Goal: Task Accomplishment & Management: Use online tool/utility

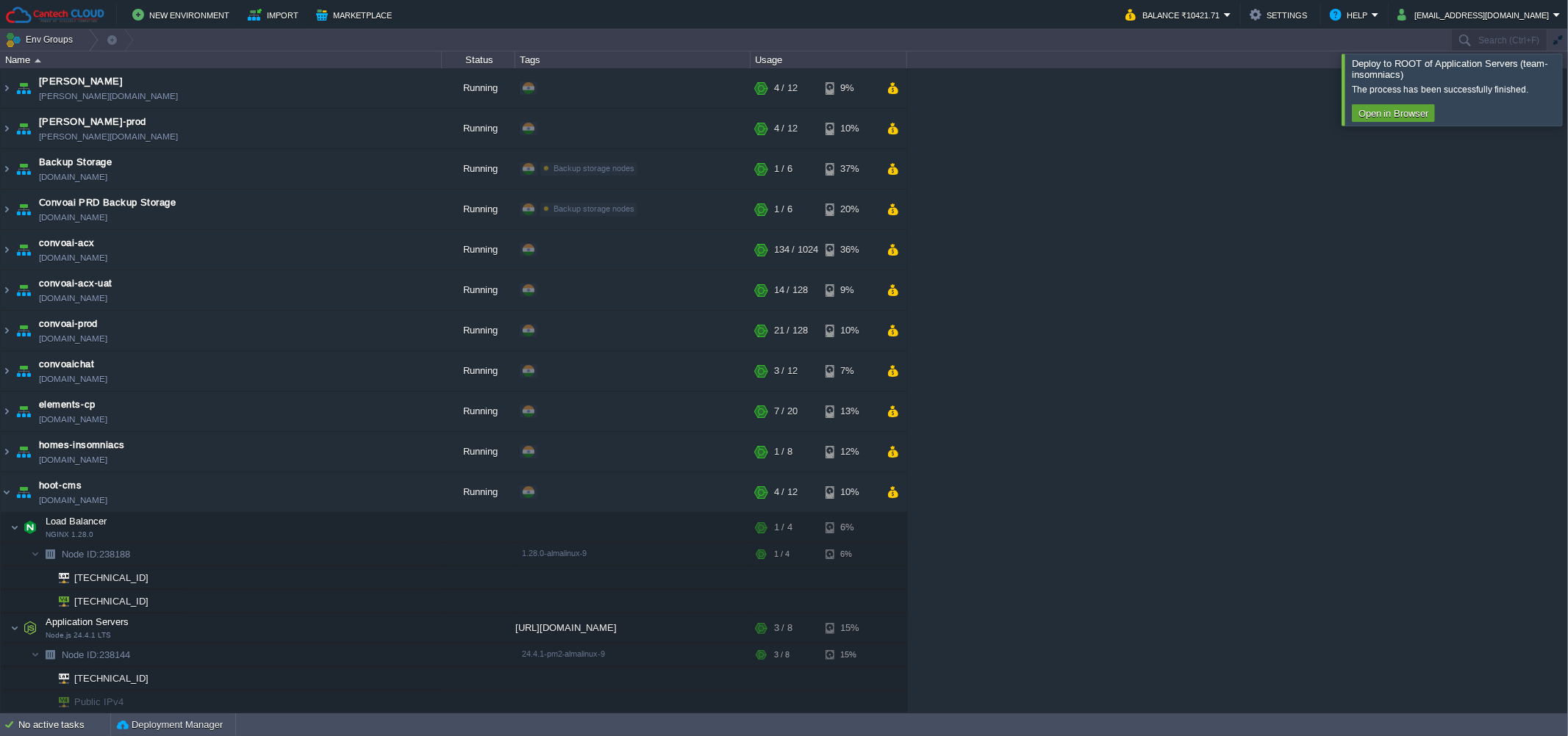
click at [1567, 106] on div at bounding box center [1586, 89] width 0 height 71
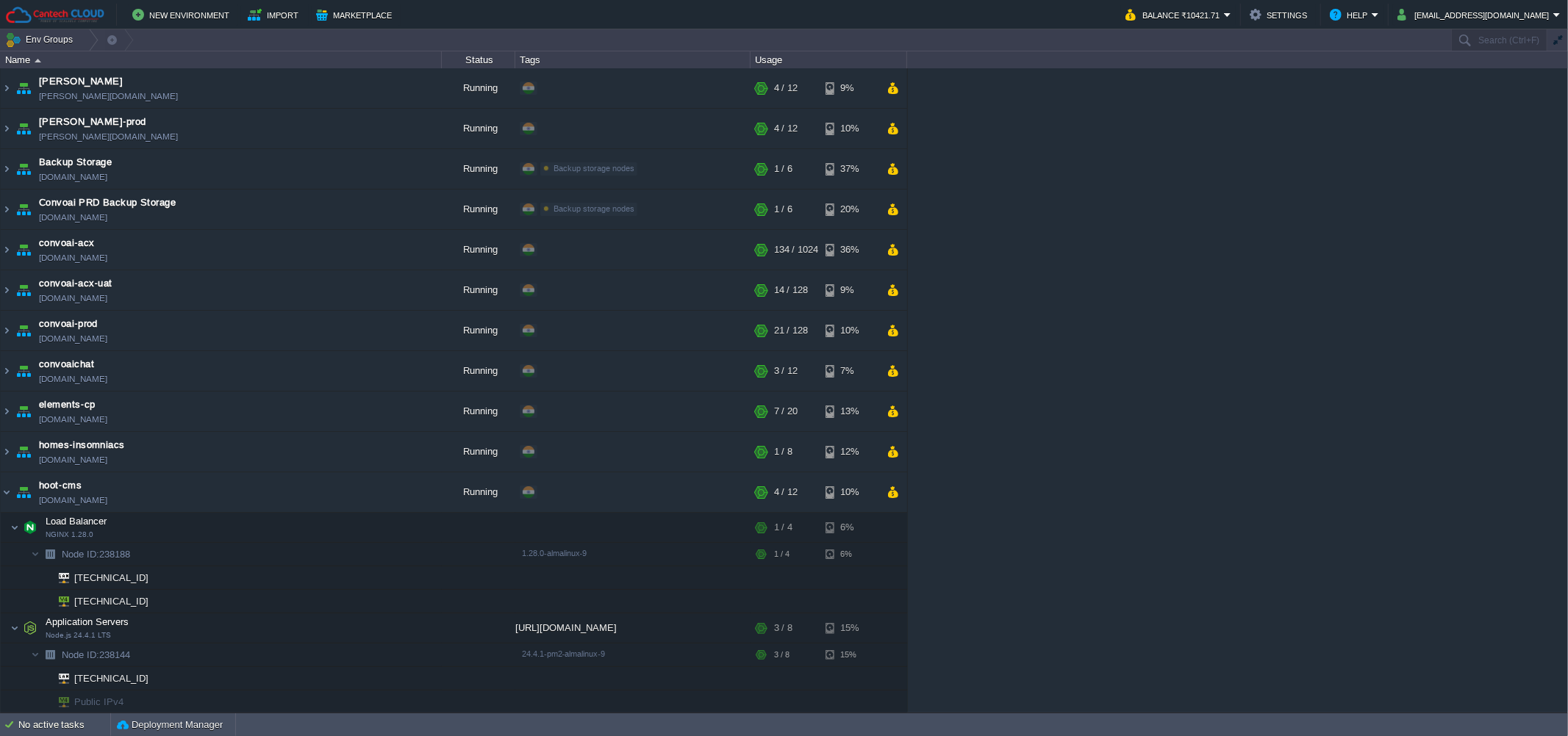
click at [1251, 348] on div "[PERSON_NAME] [PERSON_NAME][DOMAIN_NAME] Running + Add to Env Group RAM 27% CPU…" at bounding box center [784, 391] width 1568 height 645
click at [174, 16] on button "New Environment" at bounding box center [183, 14] width 102 height 18
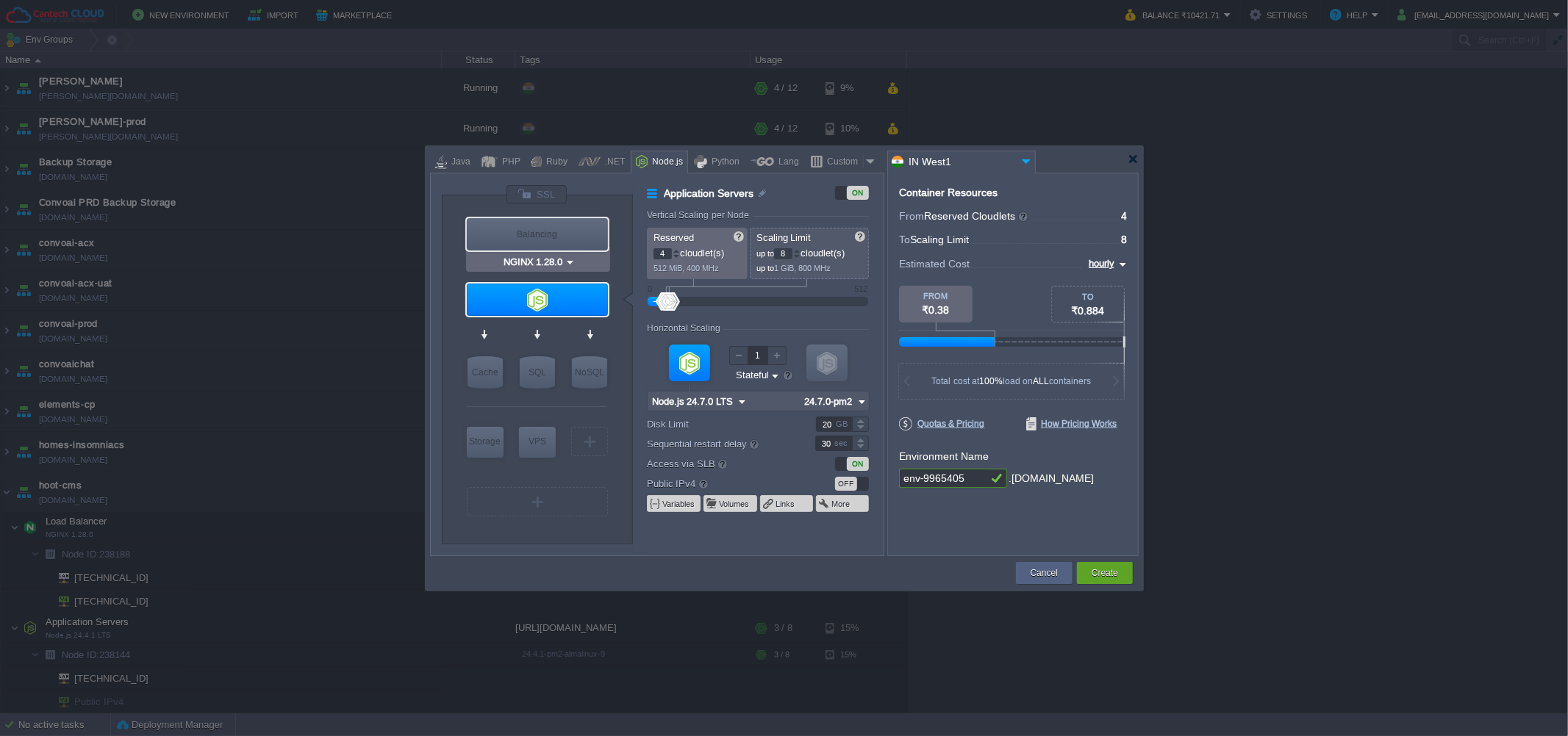
click at [521, 228] on div "Balancing" at bounding box center [537, 234] width 141 height 32
type input "Load Balancer"
type input "1"
type input "4"
type input "NGINX 1.28.0"
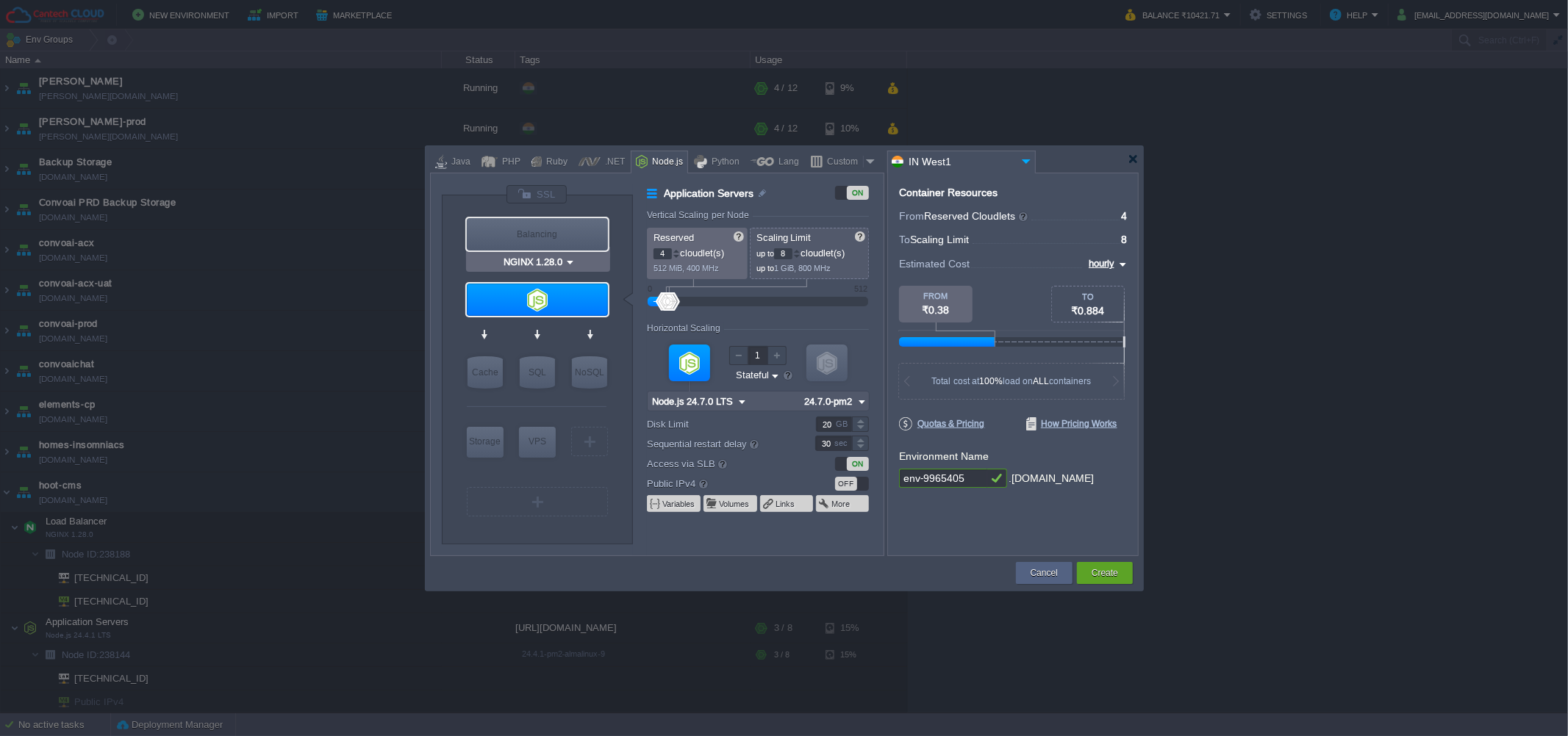
type input "1.28.0-almalinux-9"
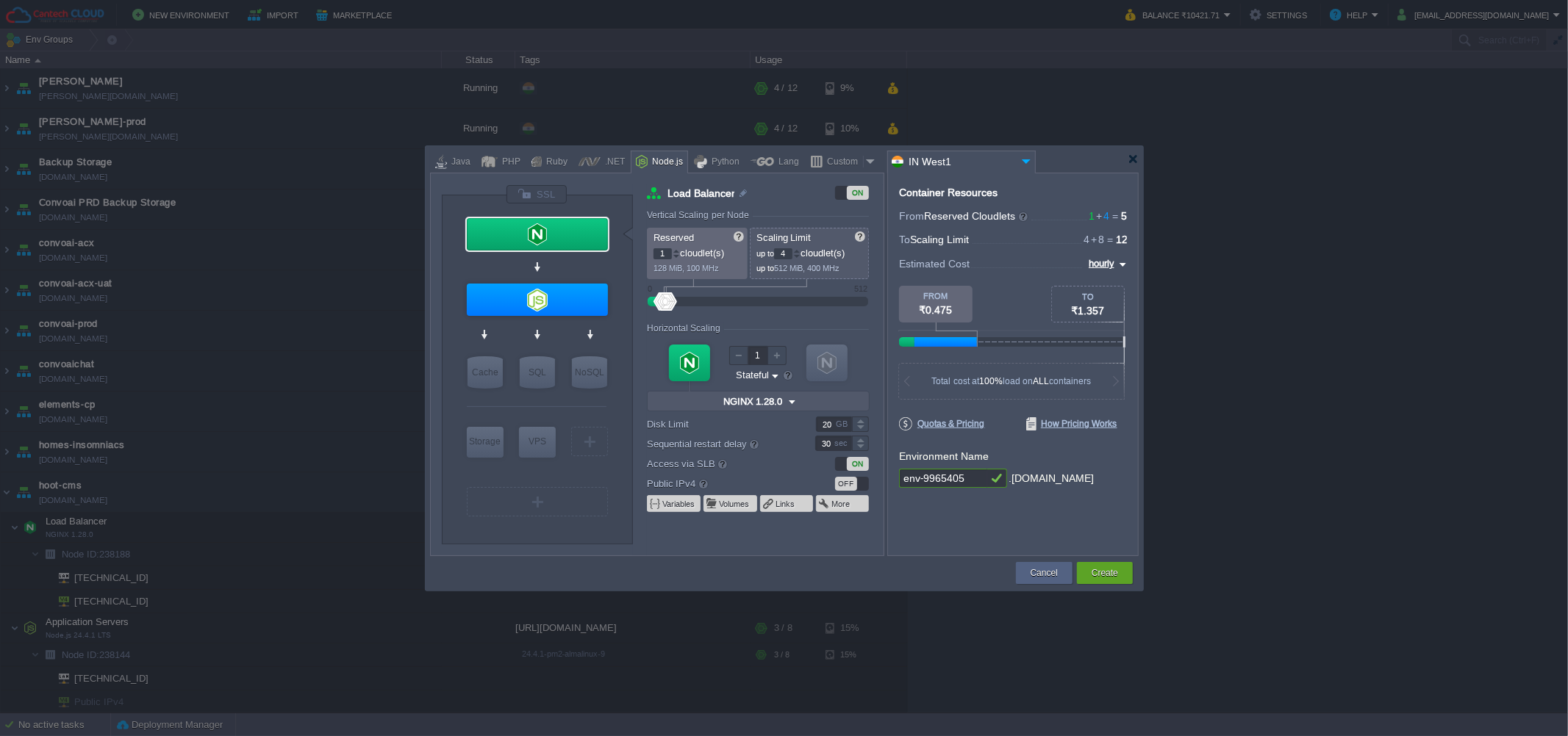
click at [843, 482] on div "OFF" at bounding box center [846, 483] width 22 height 14
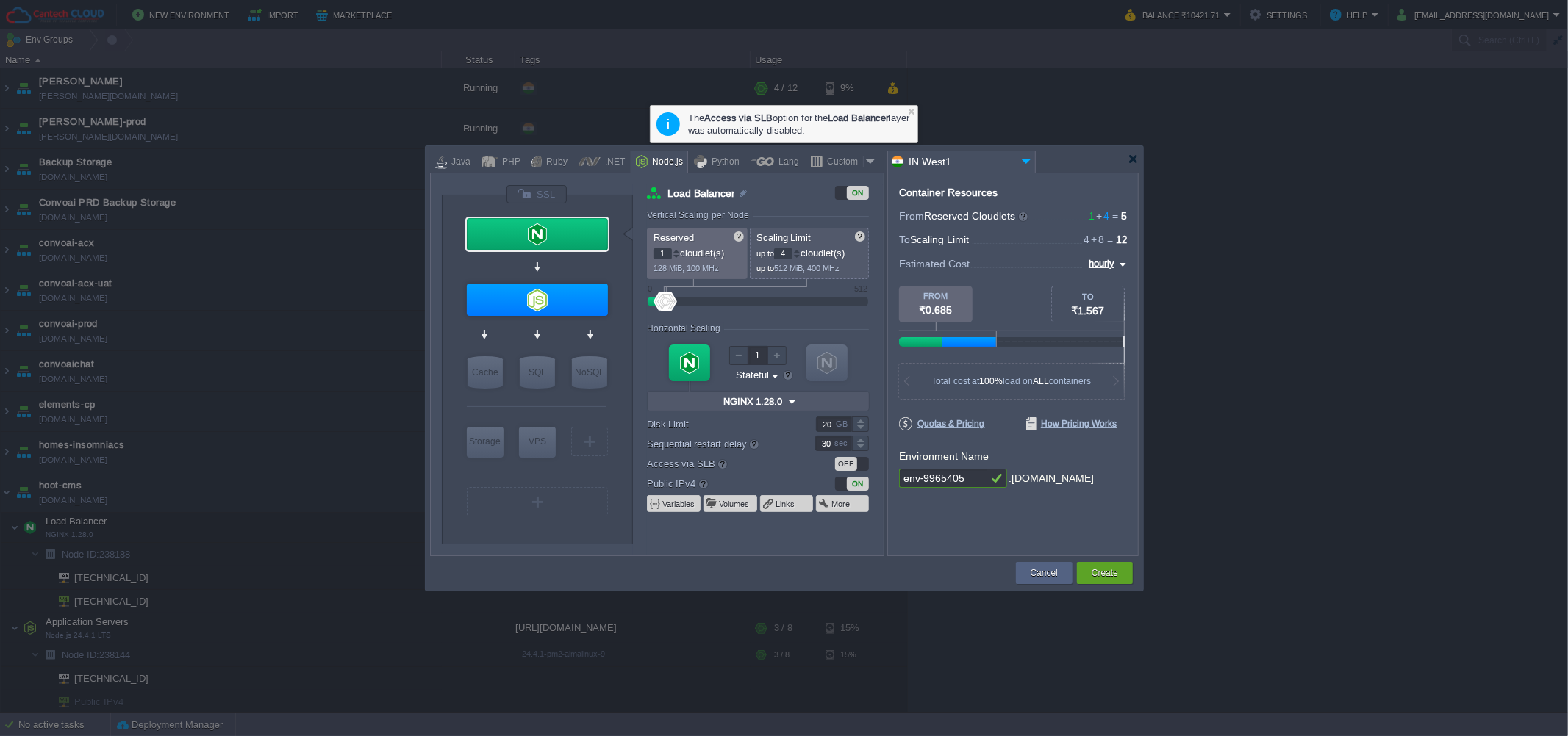
click at [839, 465] on div "OFF" at bounding box center [846, 464] width 22 height 14
type input "Node.js 24.7.0 LTS"
click at [948, 479] on input "env-9965405" at bounding box center [942, 477] width 88 height 19
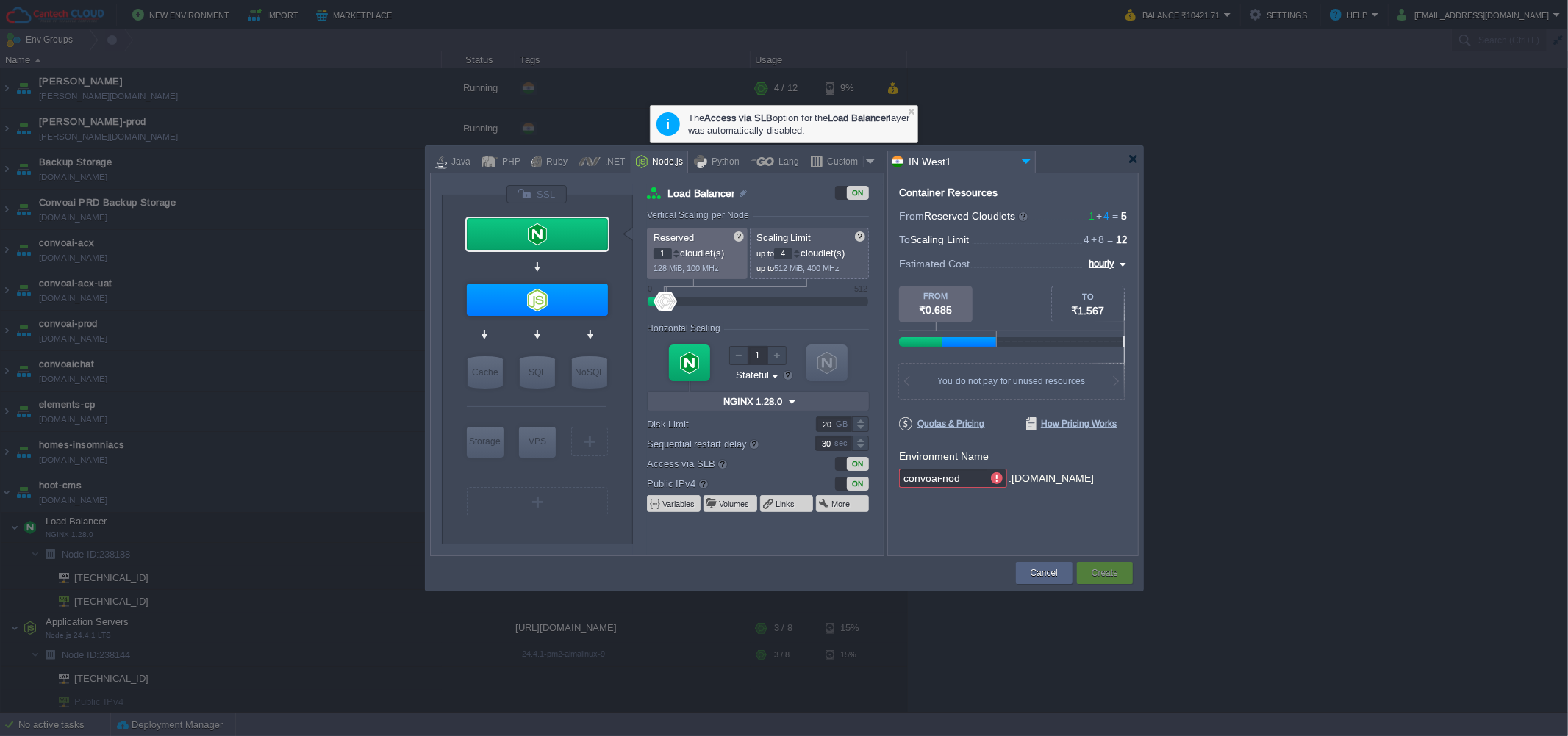
type input "convoai-node"
click at [1100, 564] on div "Create" at bounding box center [1104, 573] width 34 height 22
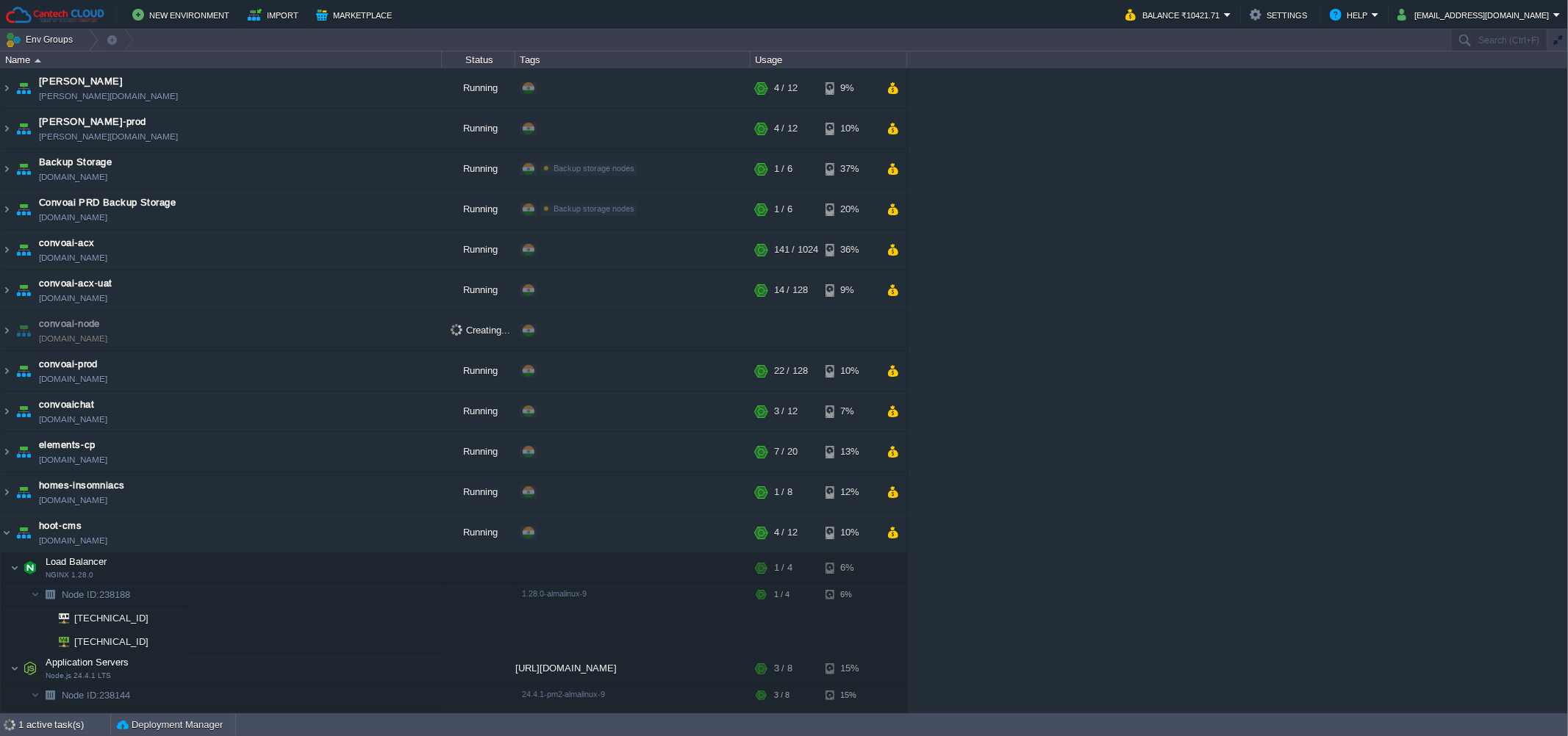
click at [1185, 351] on div "[PERSON_NAME] [PERSON_NAME][DOMAIN_NAME] Running + Add to Env Group RAM 28% CPU…" at bounding box center [784, 391] width 1568 height 645
click at [1252, 332] on div "[PERSON_NAME] [PERSON_NAME][DOMAIN_NAME] Running + Add to Env Group RAM 28% CPU…" at bounding box center [784, 391] width 1568 height 645
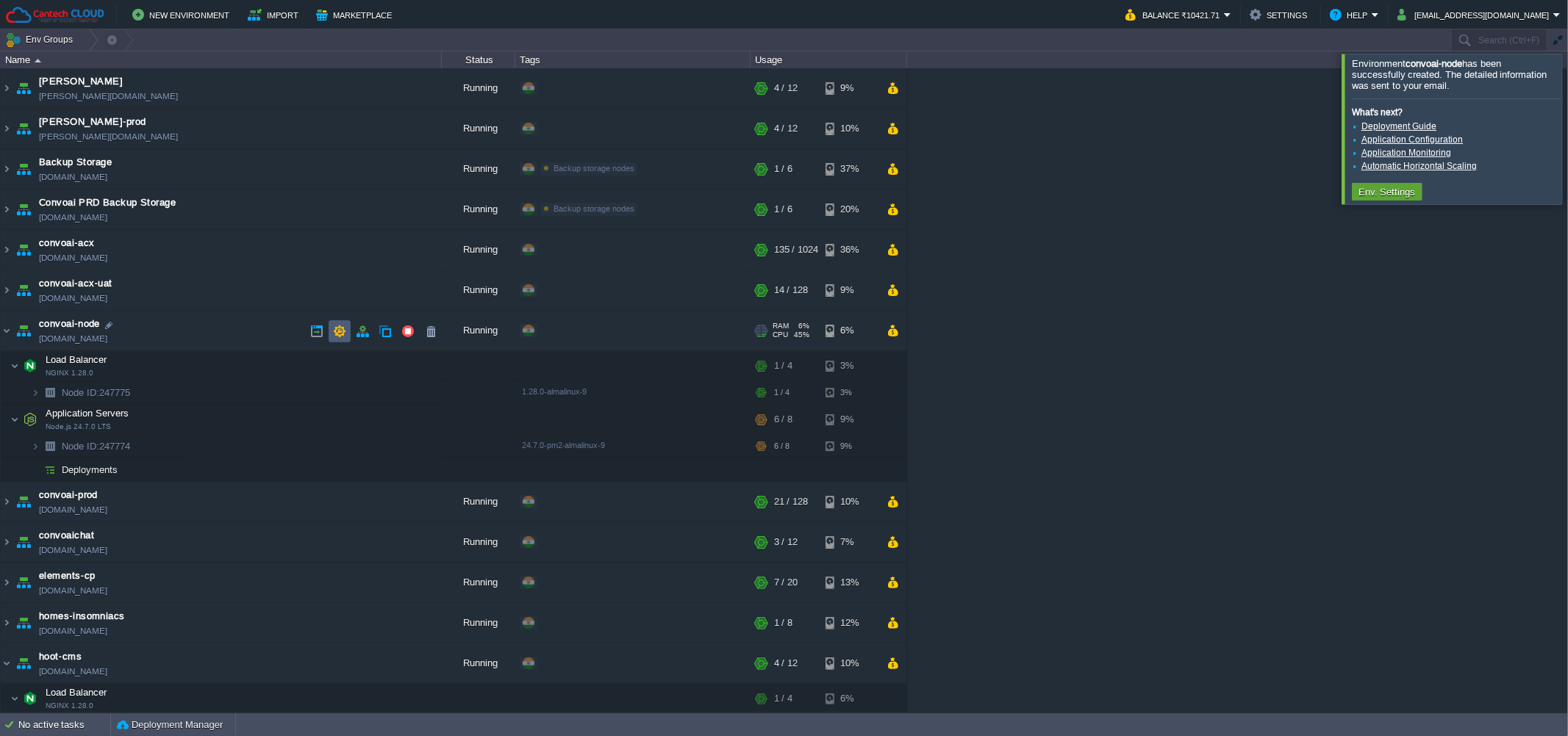
click at [333, 333] on td at bounding box center [340, 332] width 22 height 22
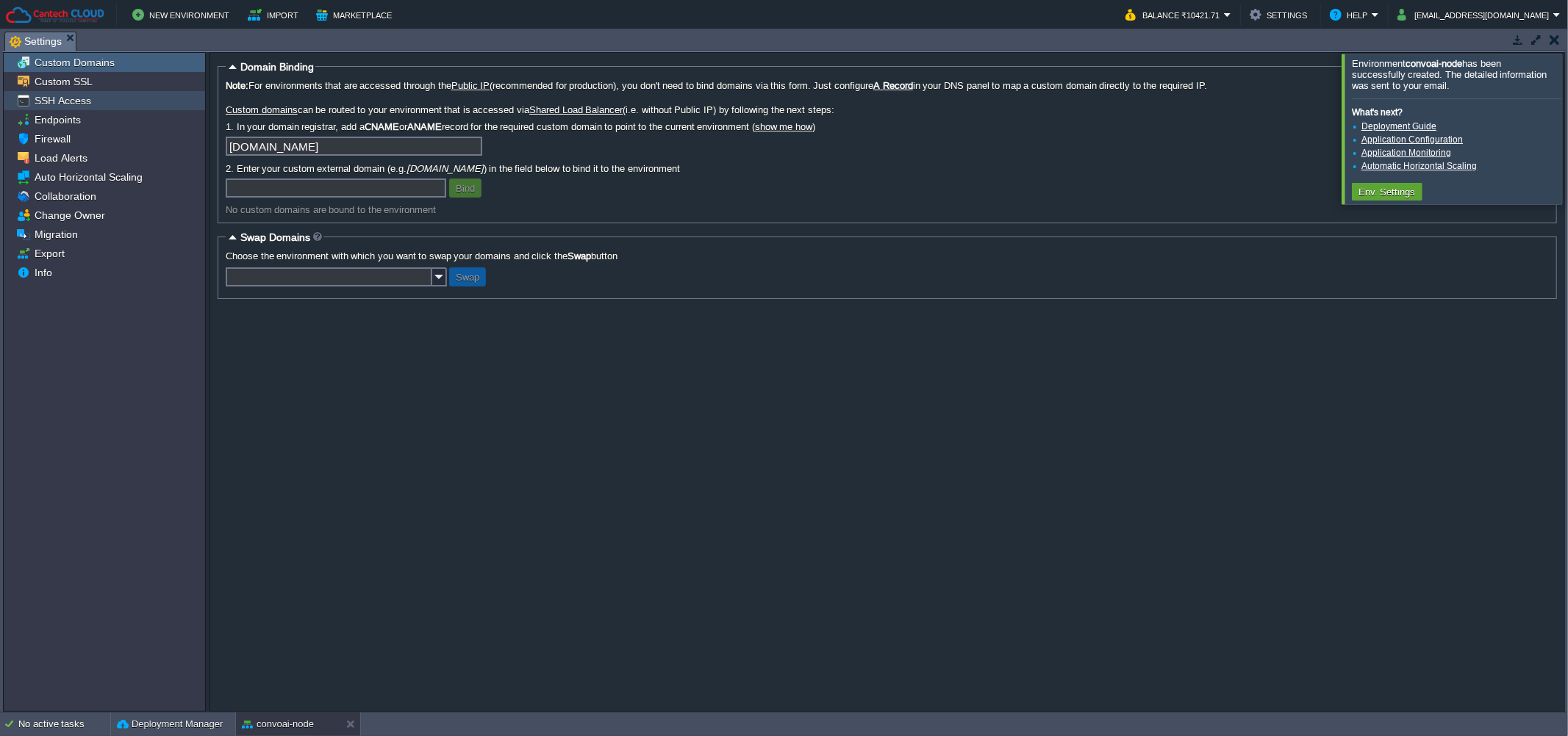
click at [91, 100] on span "SSH Access" at bounding box center [62, 101] width 62 height 13
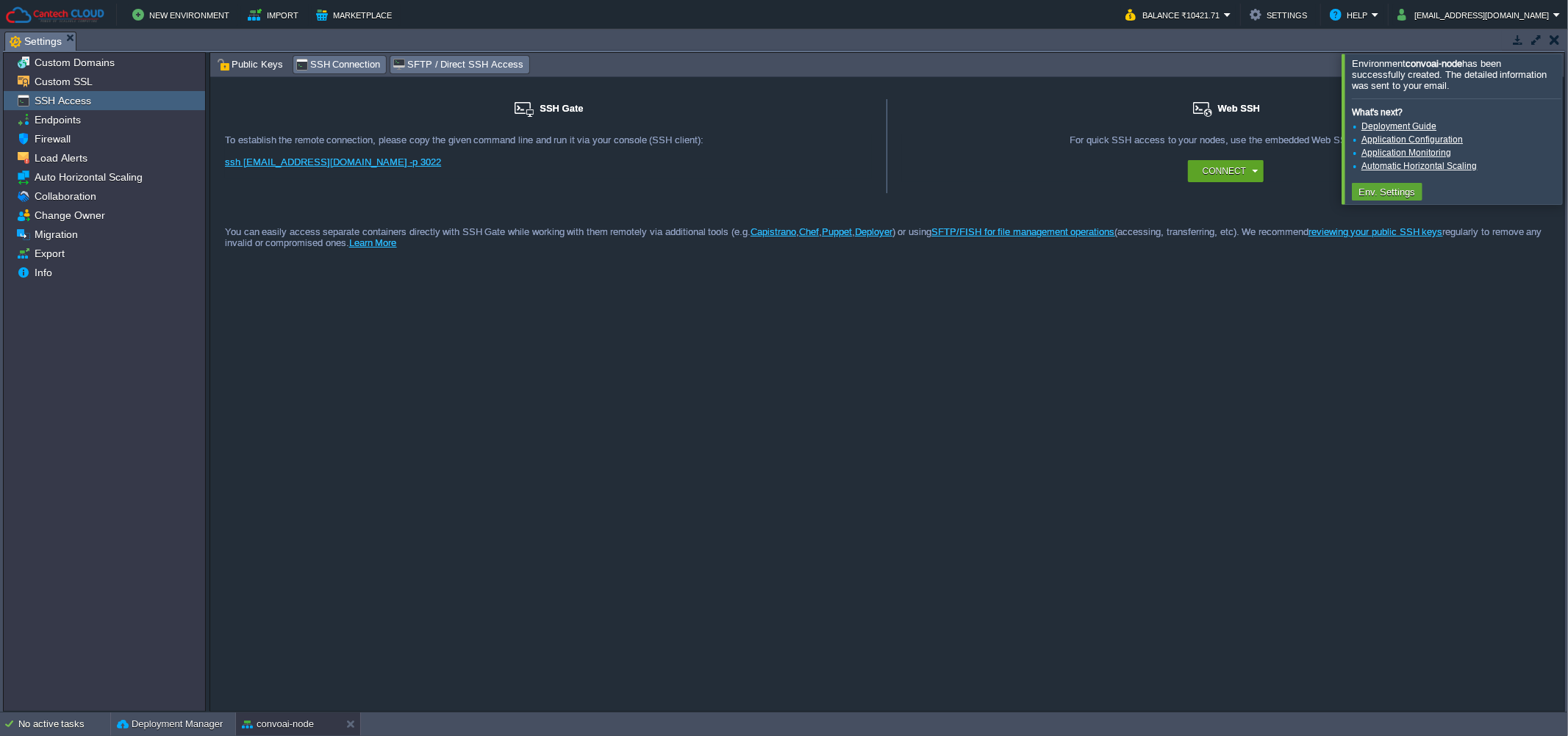
click at [450, 72] on span "SFTP / Direct SSH Access" at bounding box center [457, 64] width 130 height 16
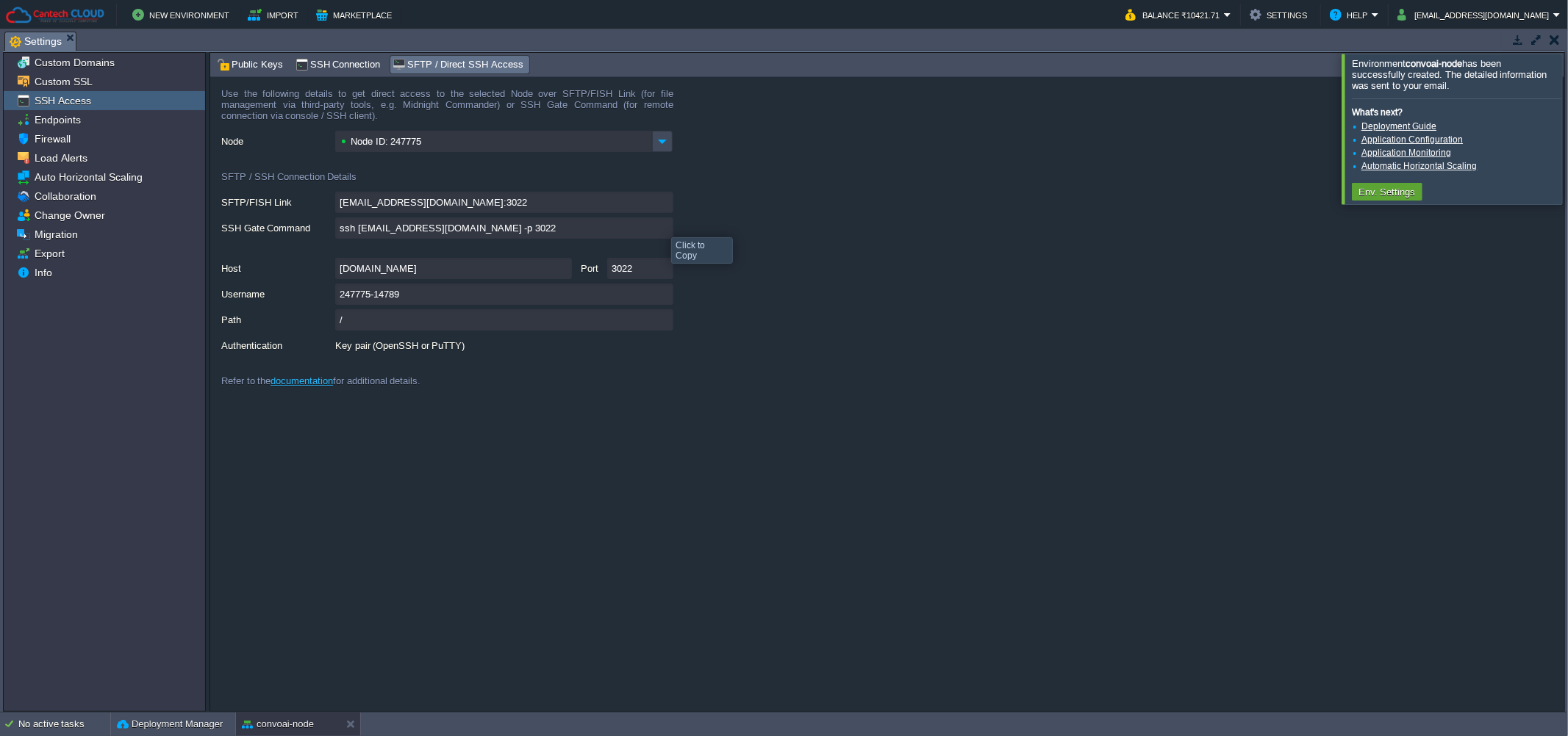
click at [660, 224] on input "ssh [EMAIL_ADDRESS][DOMAIN_NAME] -p 3022" at bounding box center [504, 227] width 338 height 21
click at [298, 724] on button "convoai-node" at bounding box center [278, 724] width 72 height 15
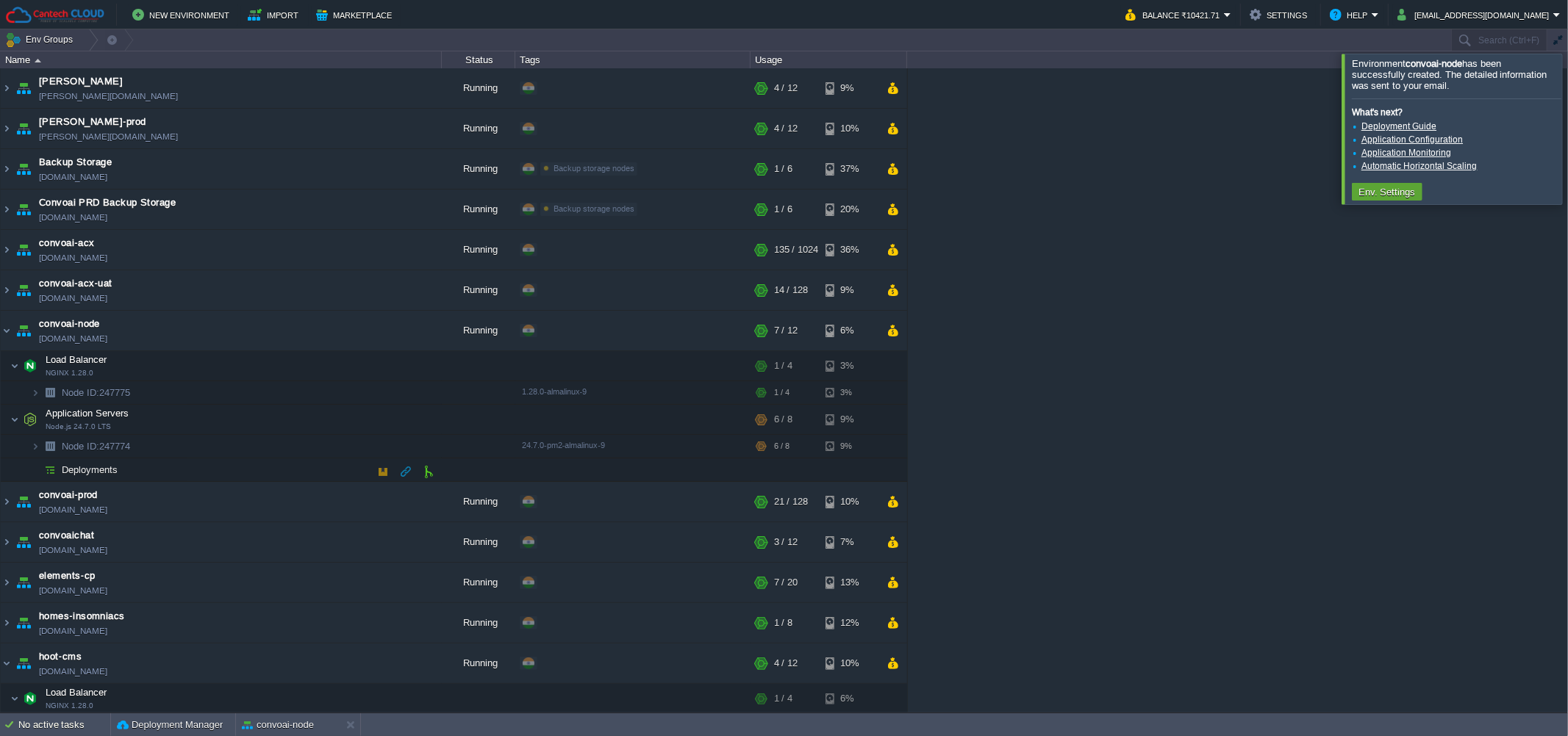
click at [199, 465] on td "Deployments" at bounding box center [221, 469] width 441 height 23
click at [425, 474] on button "button" at bounding box center [429, 472] width 13 height 13
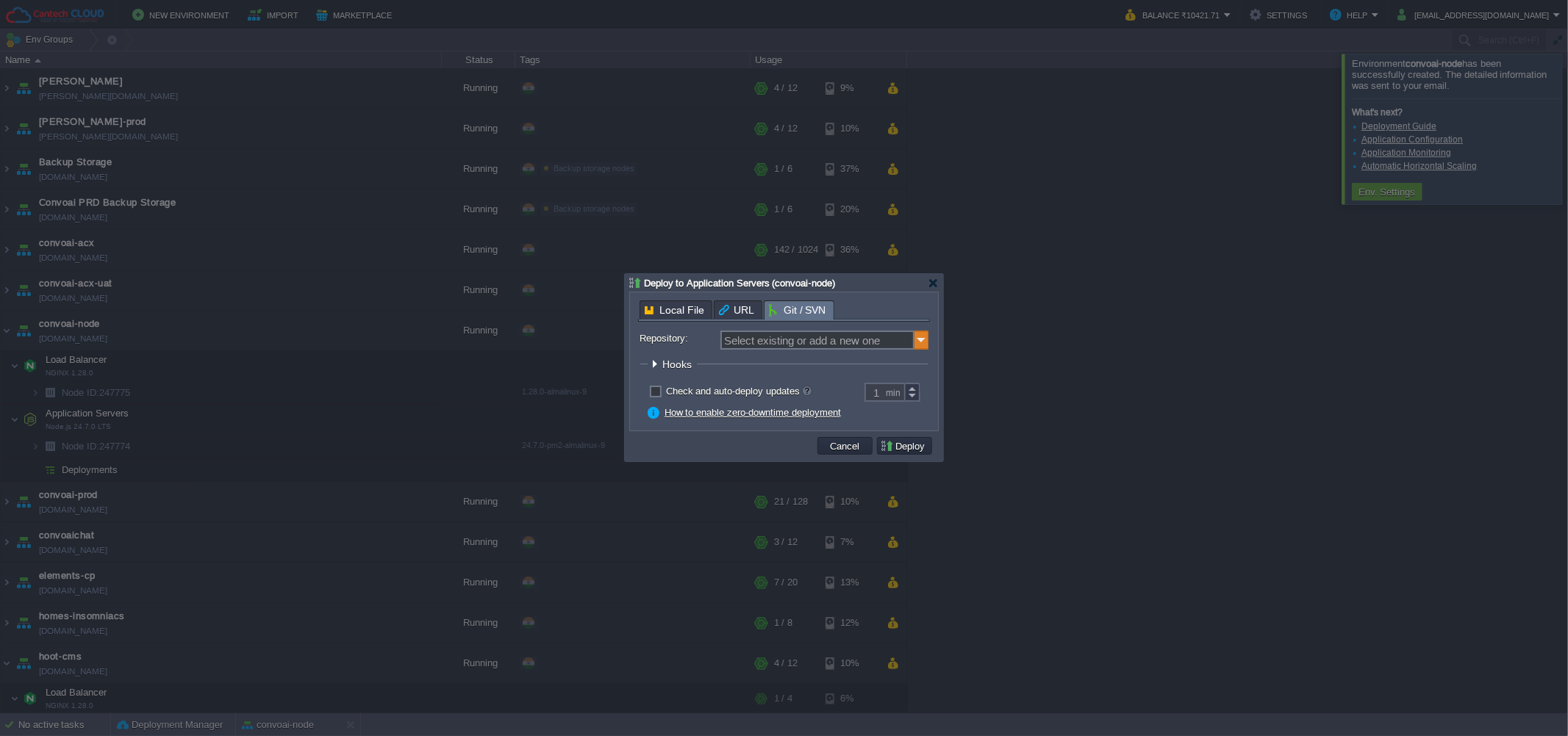
click at [916, 339] on img at bounding box center [922, 340] width 15 height 19
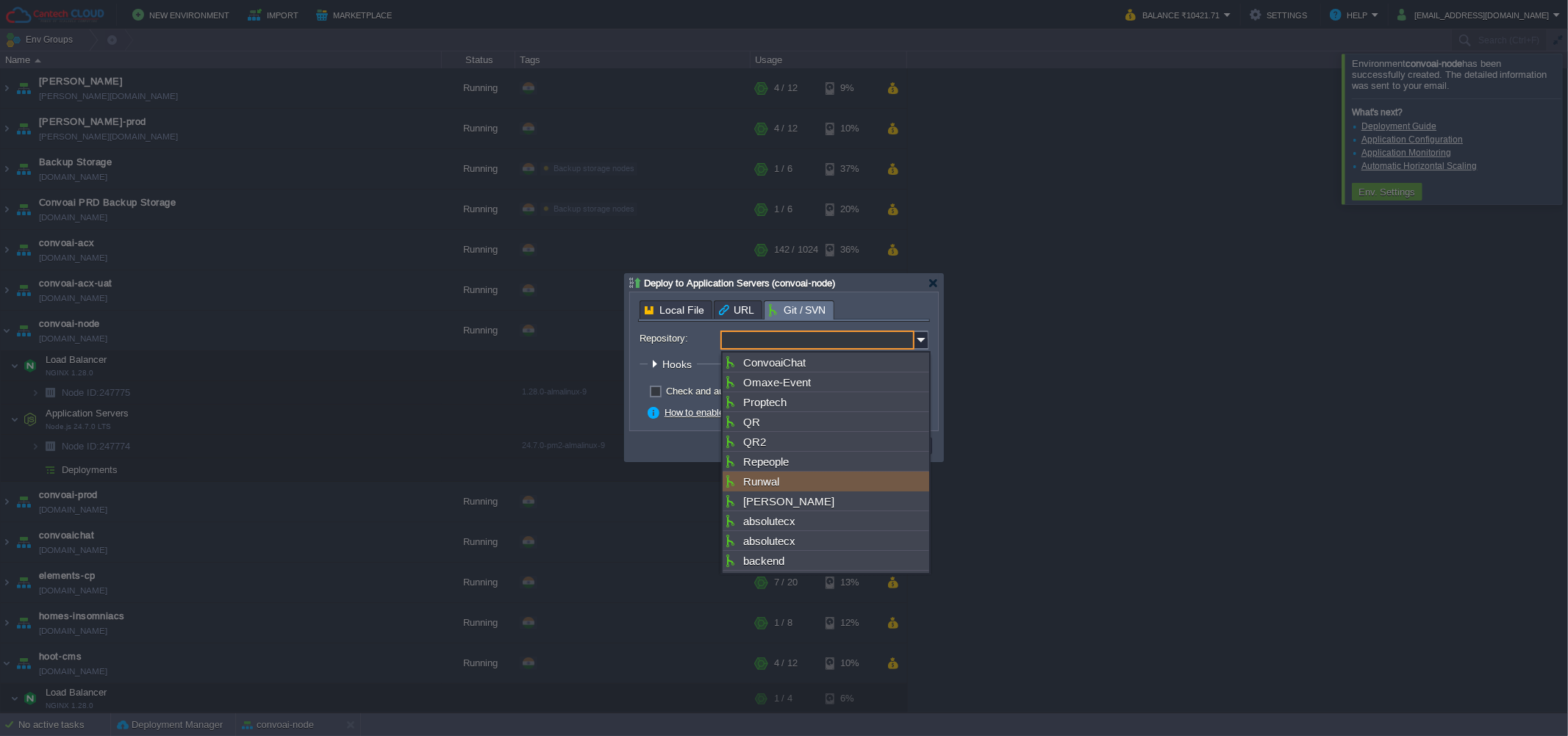
scroll to position [485, 0]
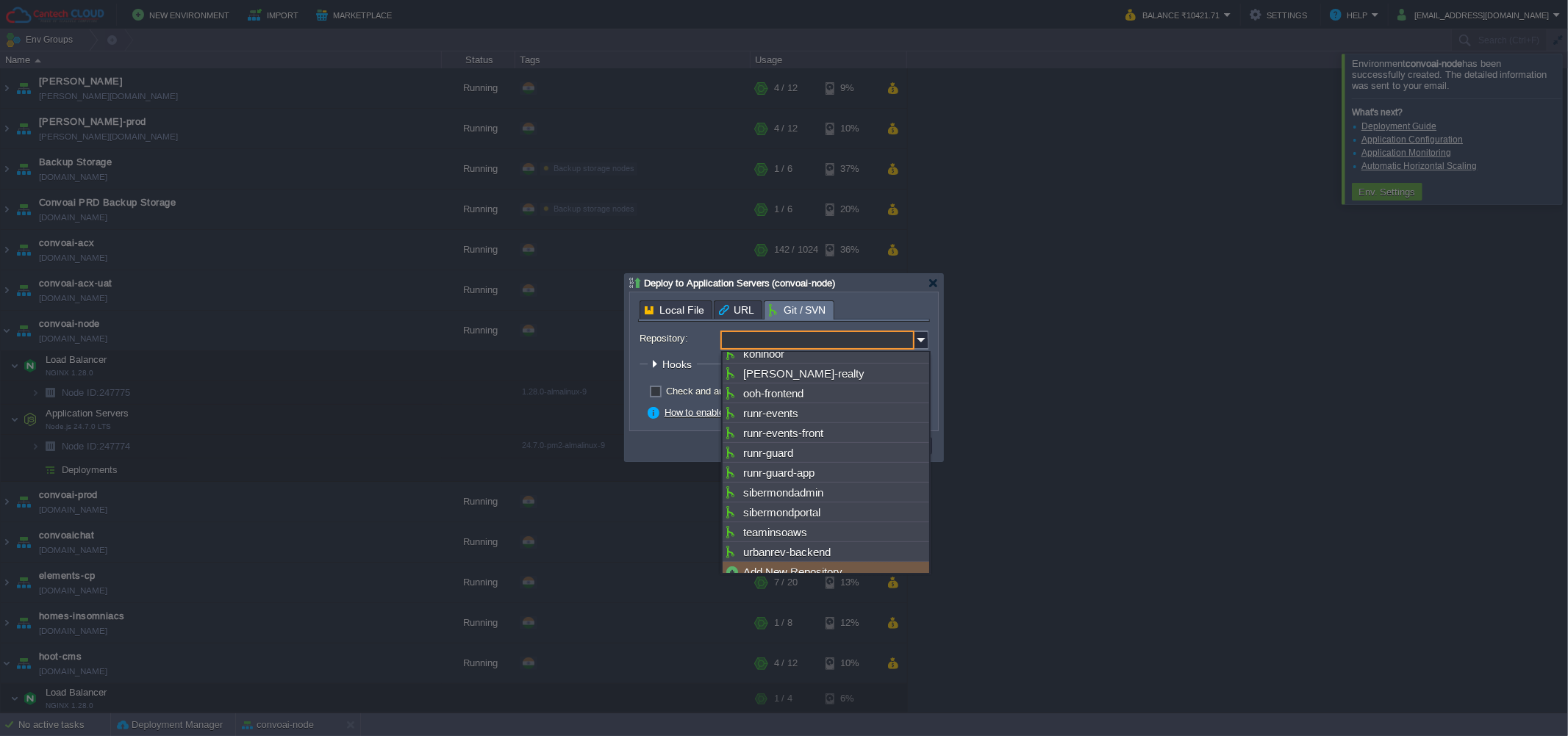
click at [771, 562] on div "Add New Repository" at bounding box center [826, 572] width 207 height 19
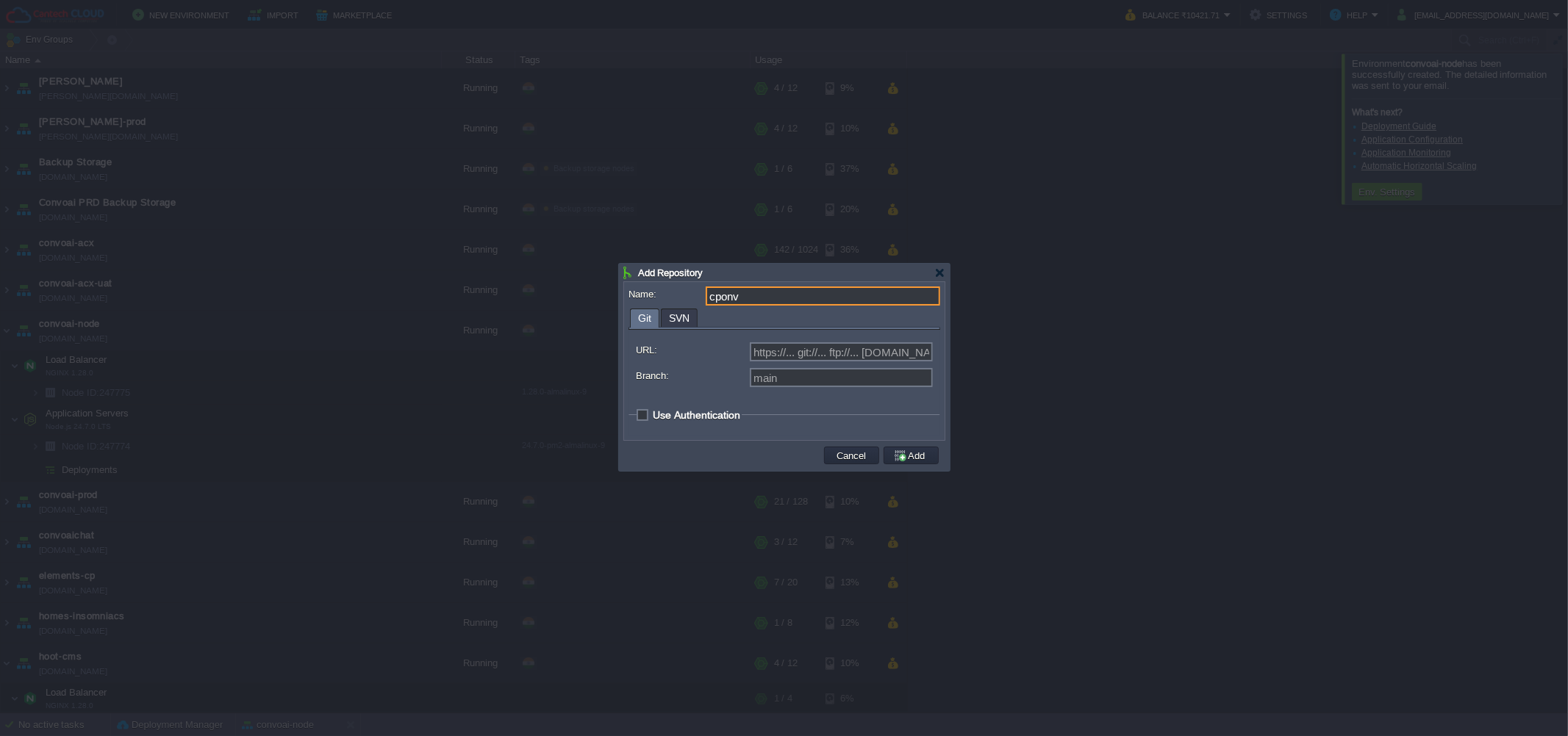
type input "cpon"
type input "convoai-node"
type input "Select existing or add a new one"
click at [759, 356] on input "URL:" at bounding box center [841, 352] width 183 height 19
paste input "[URL][DOMAIN_NAME]"
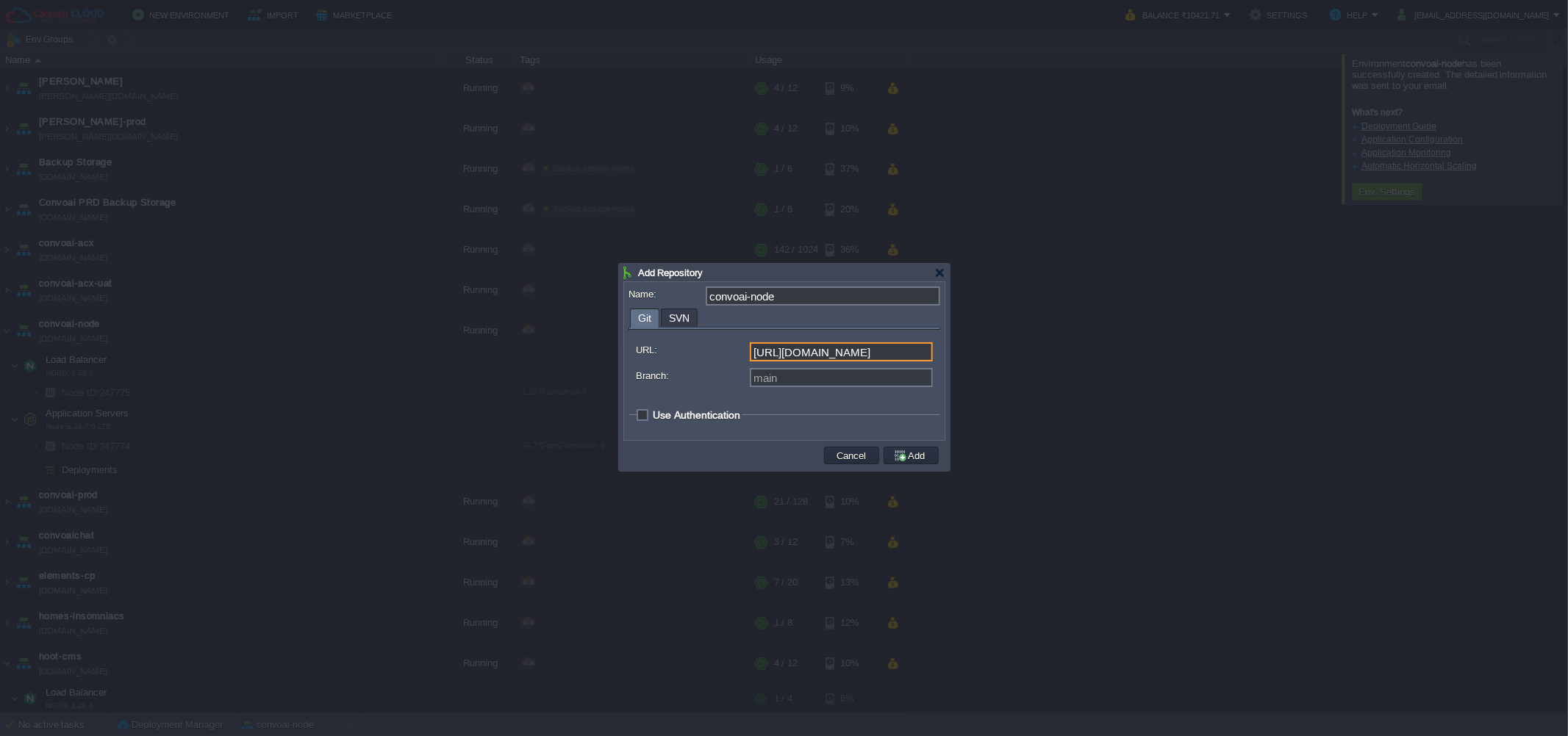
scroll to position [0, 95]
type input "[URL][DOMAIN_NAME]"
click at [756, 385] on input "main" at bounding box center [841, 378] width 183 height 19
type input "main"
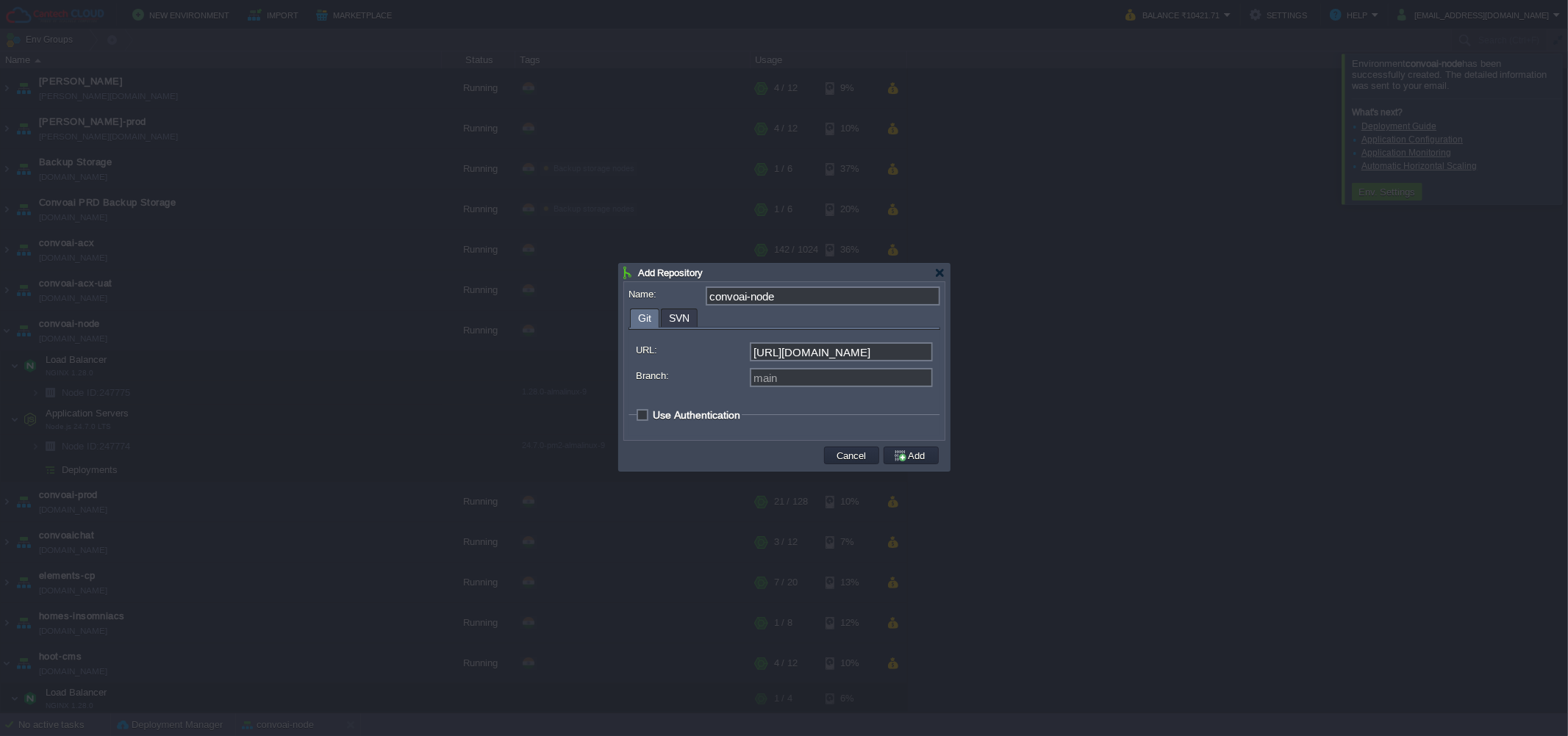
click at [695, 415] on span "Use Authentication" at bounding box center [696, 415] width 88 height 12
checkbox input "true"
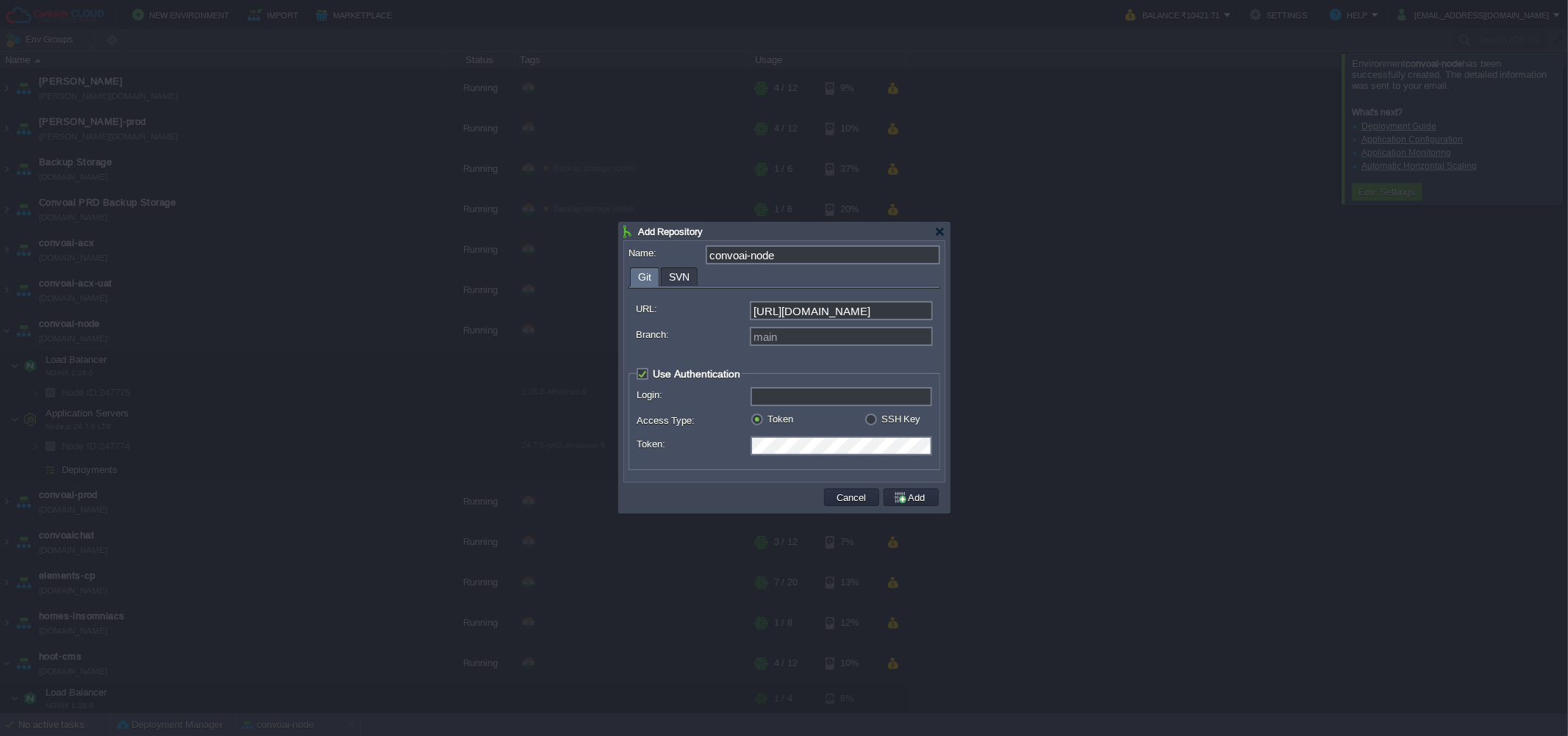
click at [771, 397] on input "Login:" at bounding box center [841, 396] width 181 height 19
type input "[PERSON_NAME]"
click at [747, 492] on td at bounding box center [724, 498] width 195 height 22
click at [926, 501] on button "Add" at bounding box center [911, 497] width 37 height 13
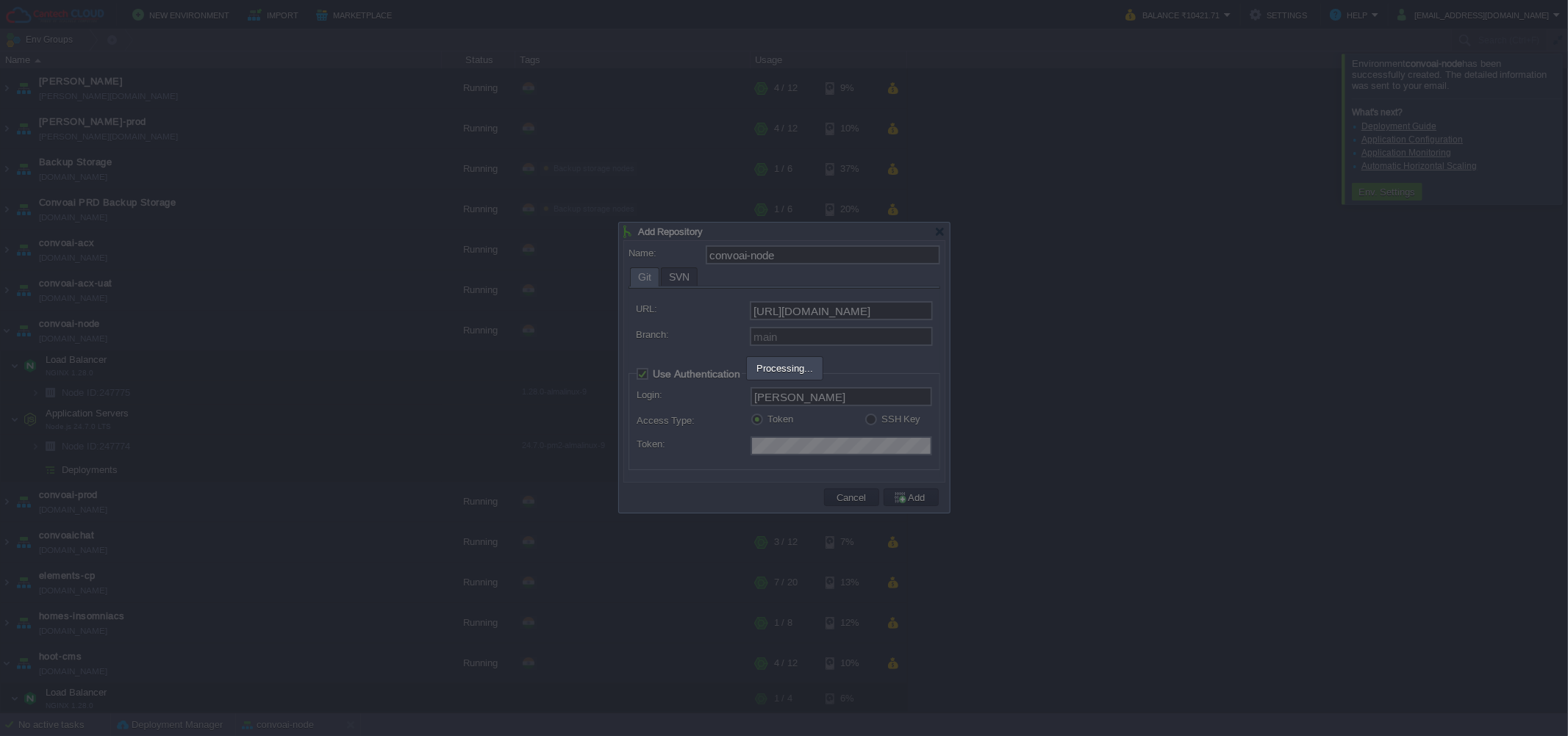
type input "convoai-node"
type input "main"
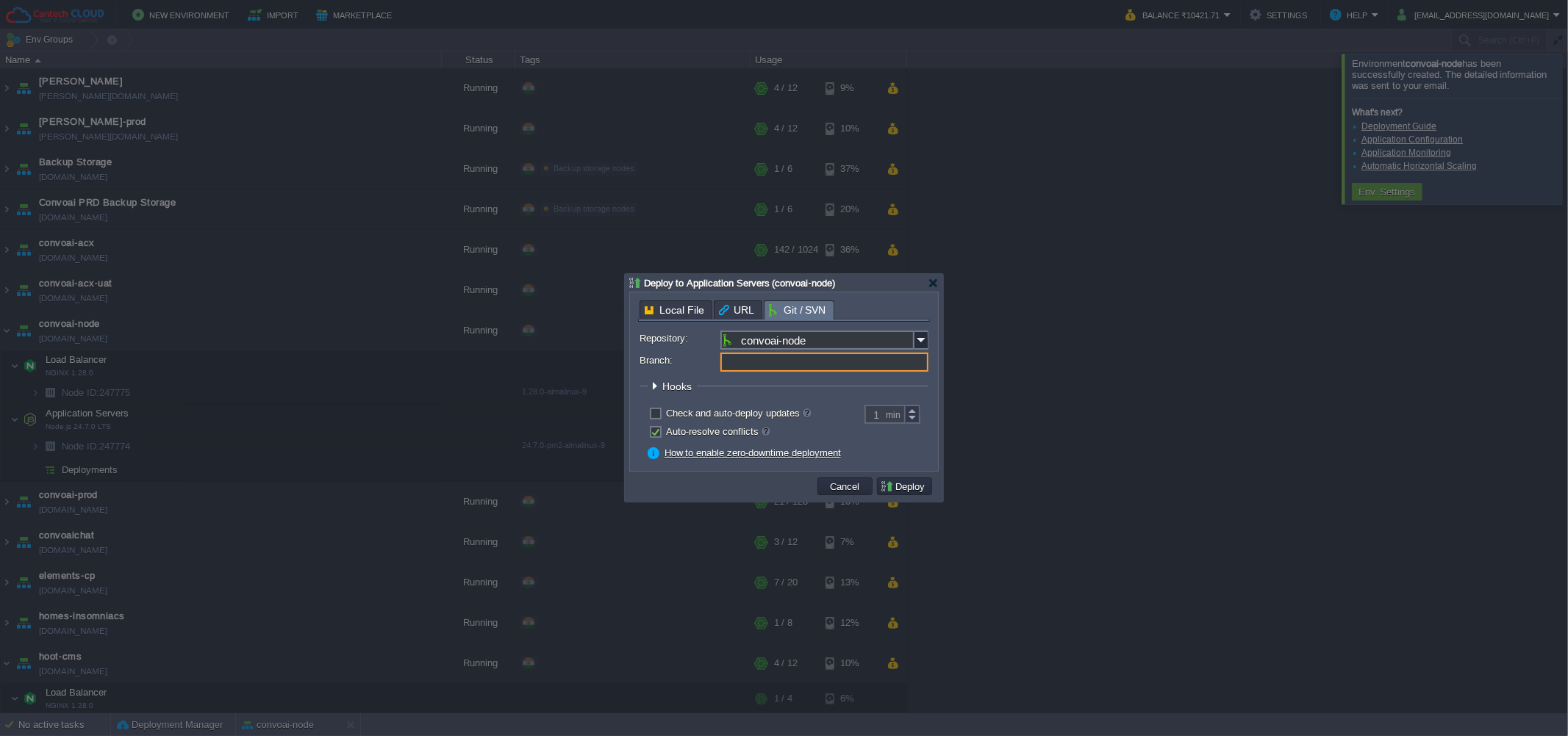
click at [841, 365] on input "Branch:" at bounding box center [824, 362] width 208 height 19
type input "main"
click at [901, 486] on button "Deploy" at bounding box center [904, 486] width 49 height 13
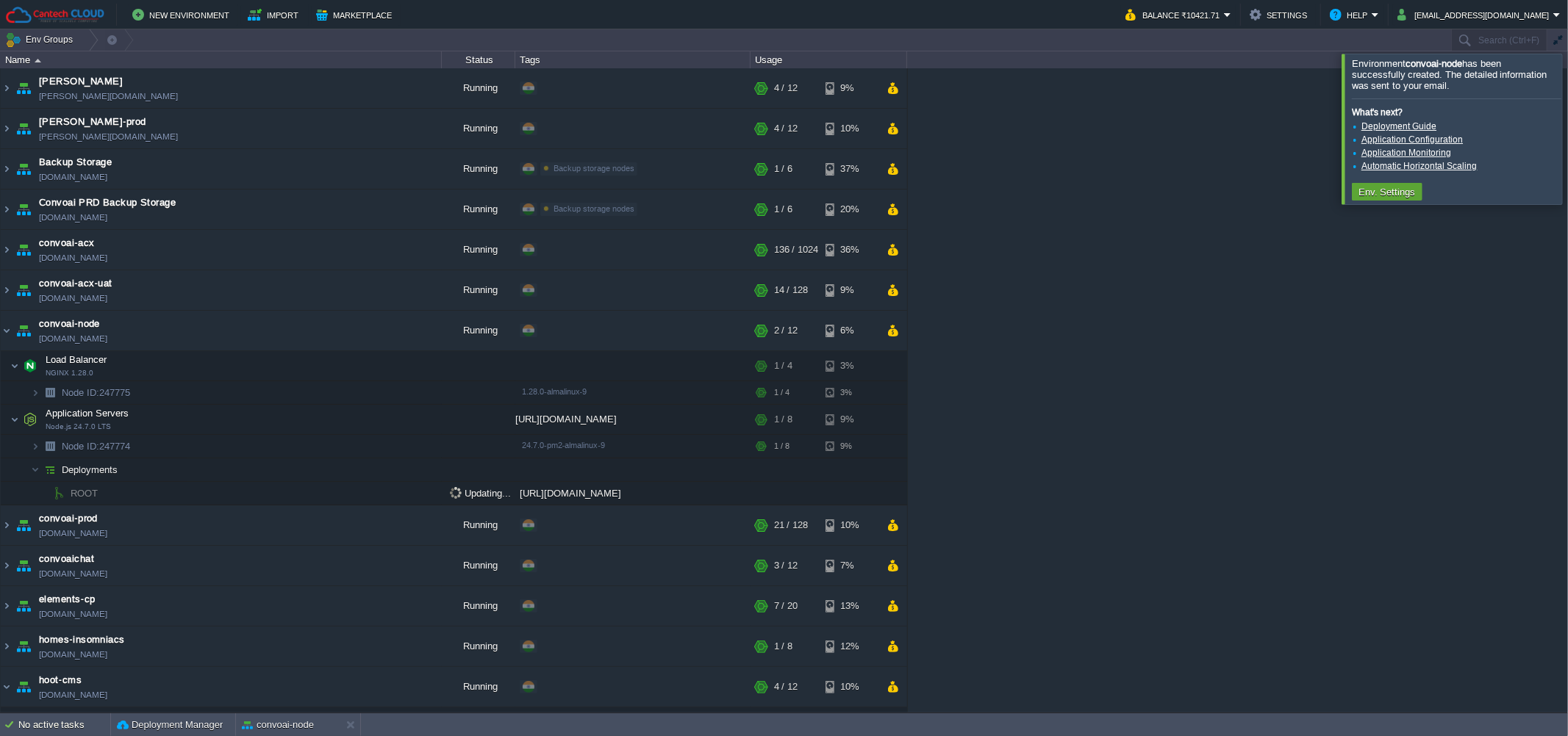
click at [1538, 137] on li "Application Configuration" at bounding box center [1455, 139] width 207 height 12
click at [1567, 142] on div at bounding box center [1586, 128] width 0 height 150
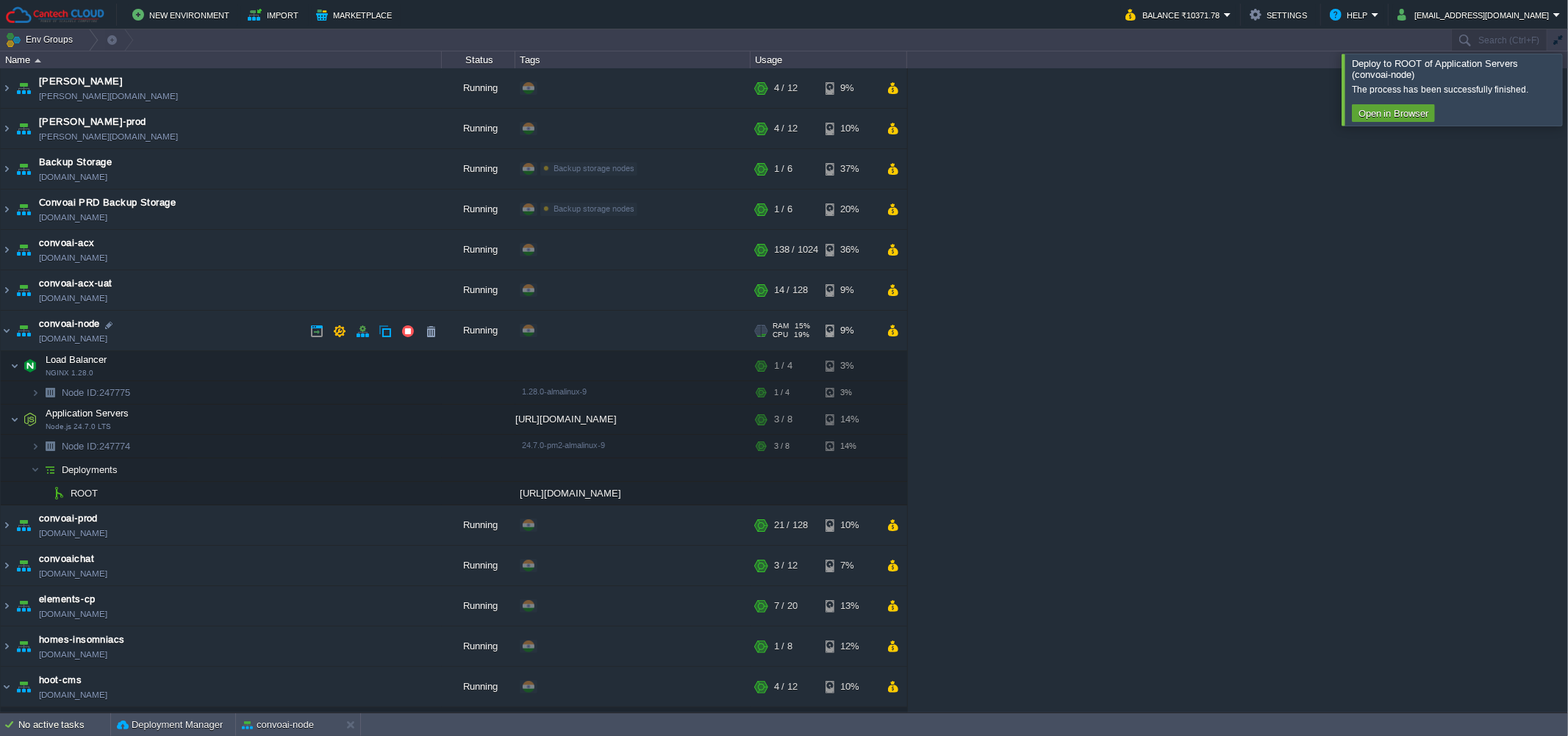
click at [107, 339] on link "[DOMAIN_NAME]" at bounding box center [73, 339] width 68 height 15
click at [262, 356] on td at bounding box center [265, 367] width 22 height 22
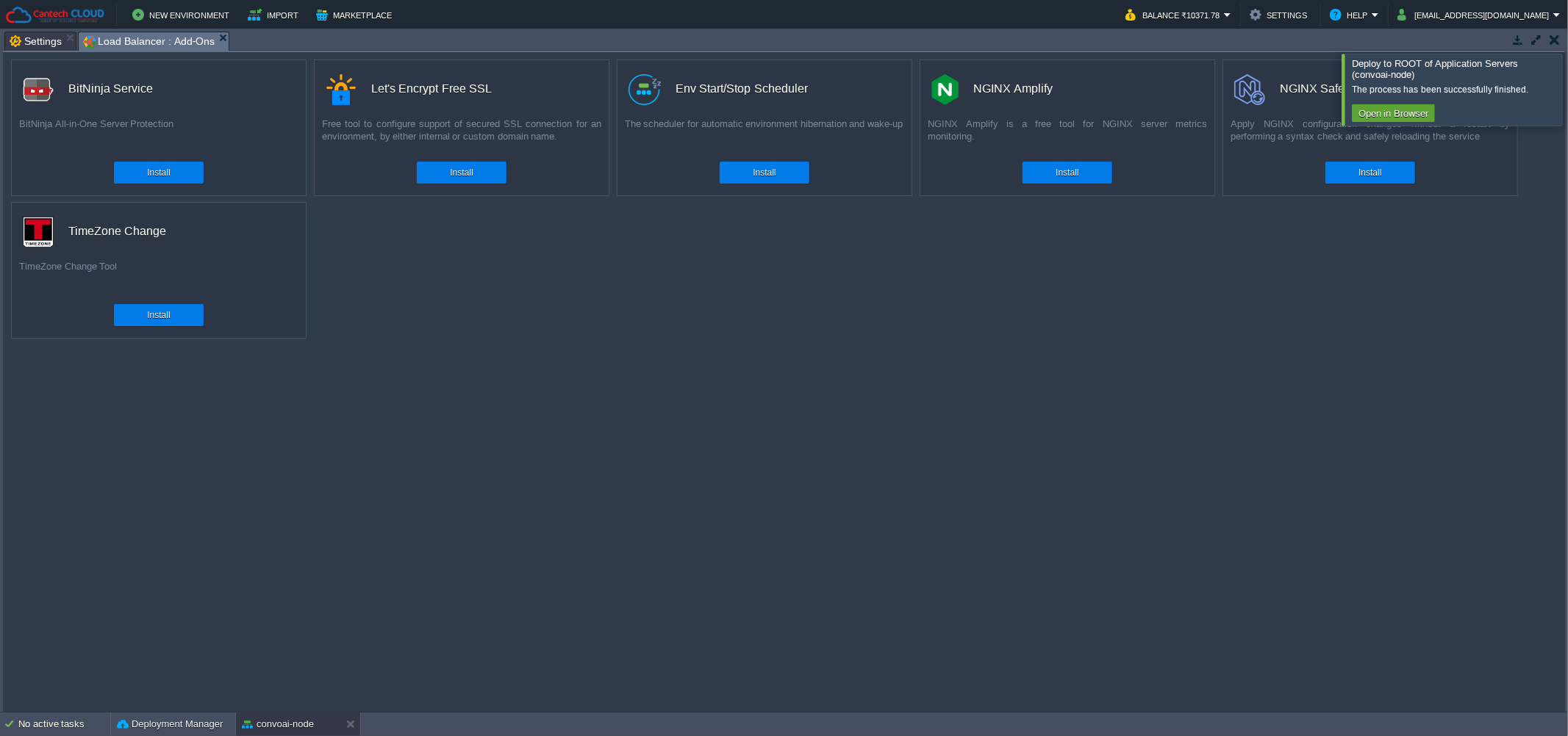
click at [456, 163] on div "Install" at bounding box center [461, 173] width 67 height 22
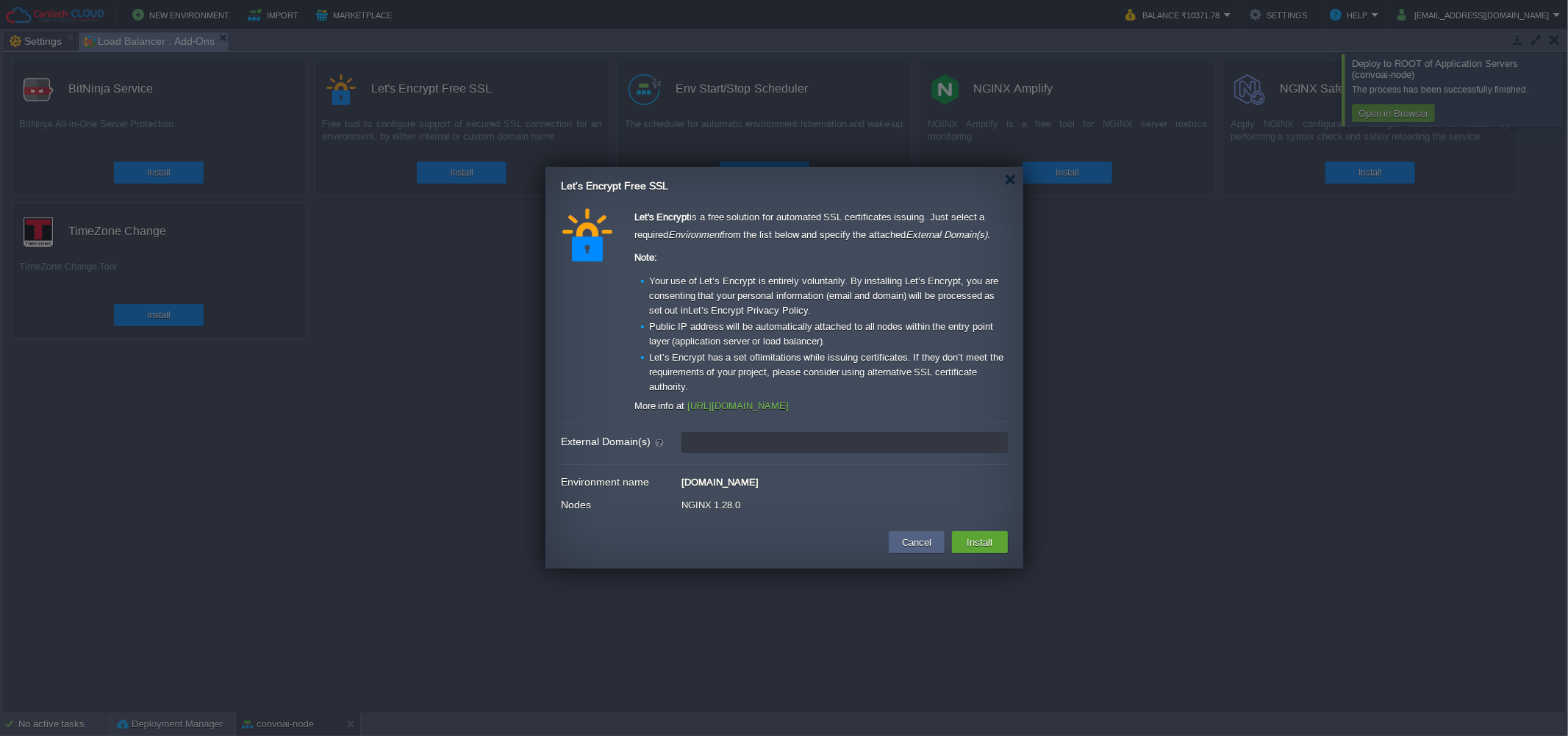
click at [736, 432] on input "External Domain(s)" at bounding box center [844, 442] width 326 height 21
paste input "[URL][DOMAIN_NAME]"
type input "[DOMAIN_NAME]"
click at [986, 553] on td "Install" at bounding box center [979, 542] width 55 height 22
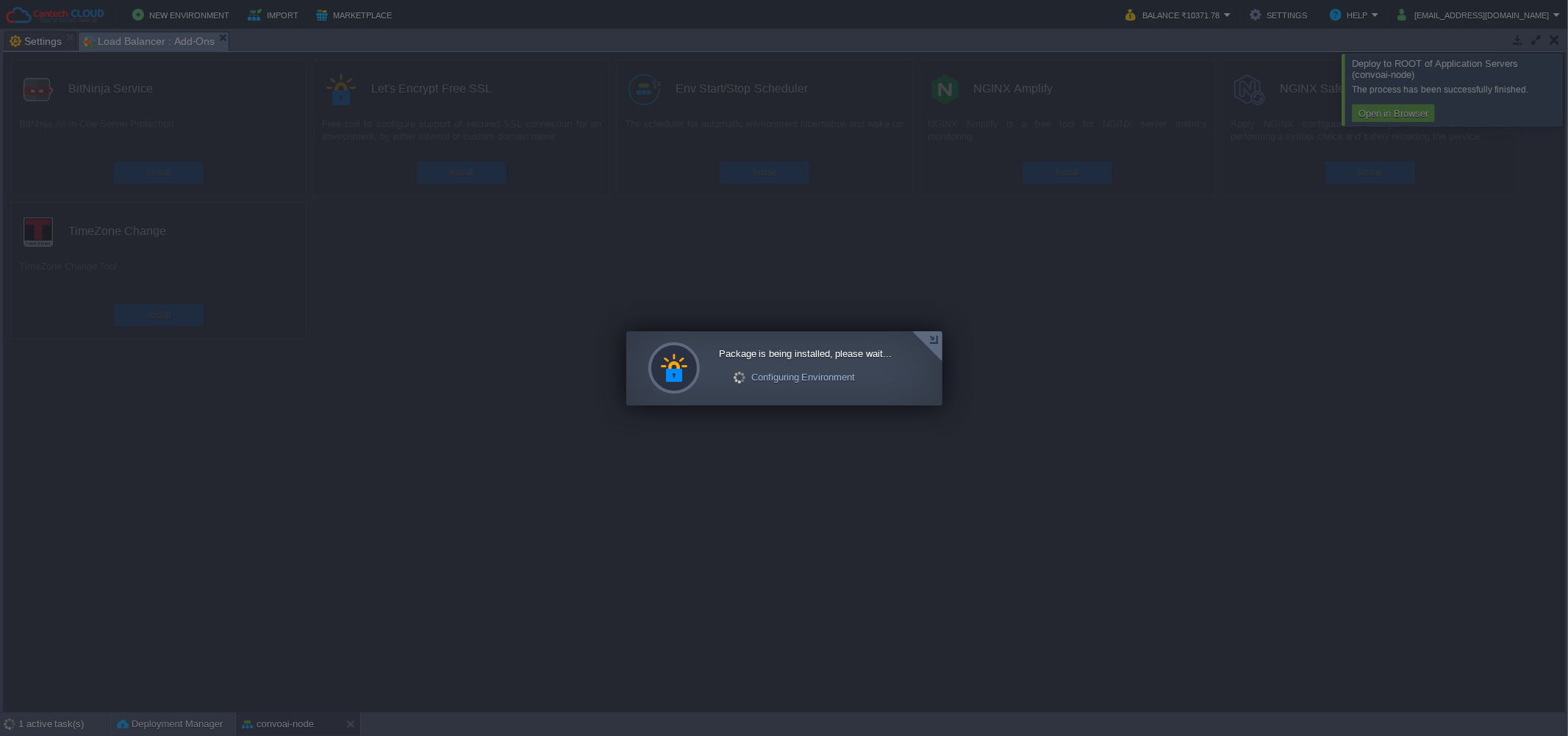
click at [930, 339] on div at bounding box center [927, 346] width 30 height 30
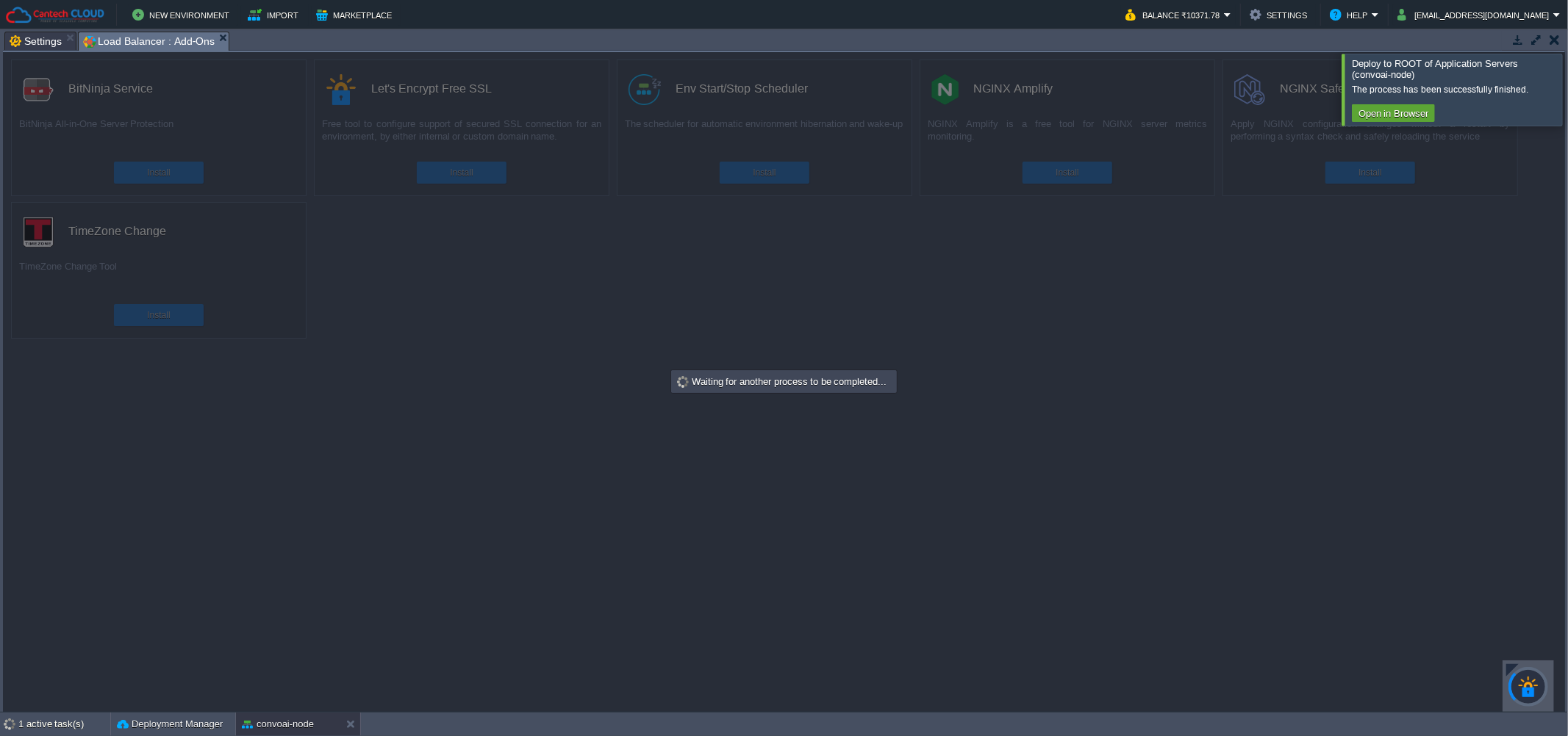
click at [1567, 99] on div at bounding box center [1586, 89] width 0 height 71
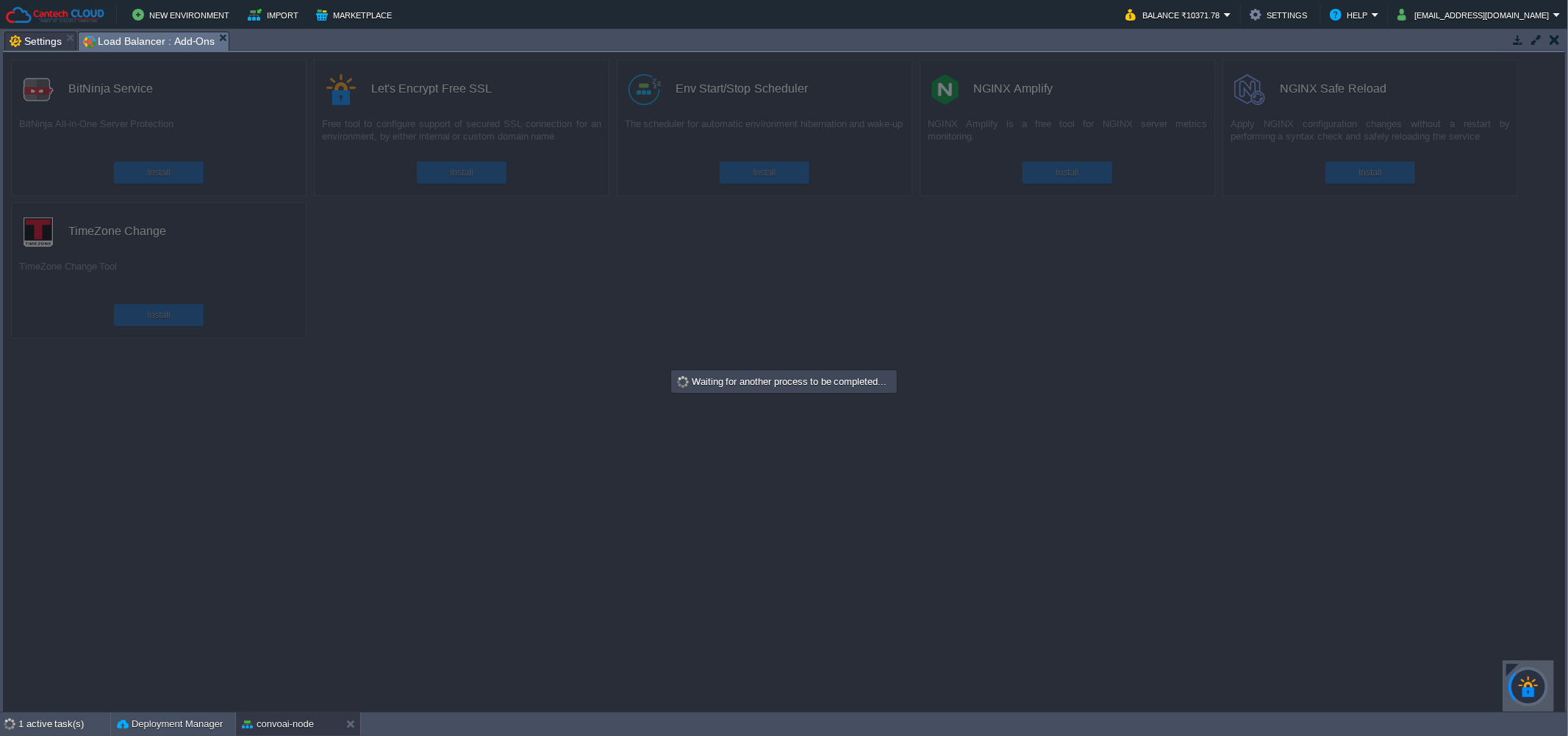
click at [850, 324] on div at bounding box center [784, 381] width 1562 height 659
click at [286, 724] on button "convoai-node" at bounding box center [278, 724] width 72 height 15
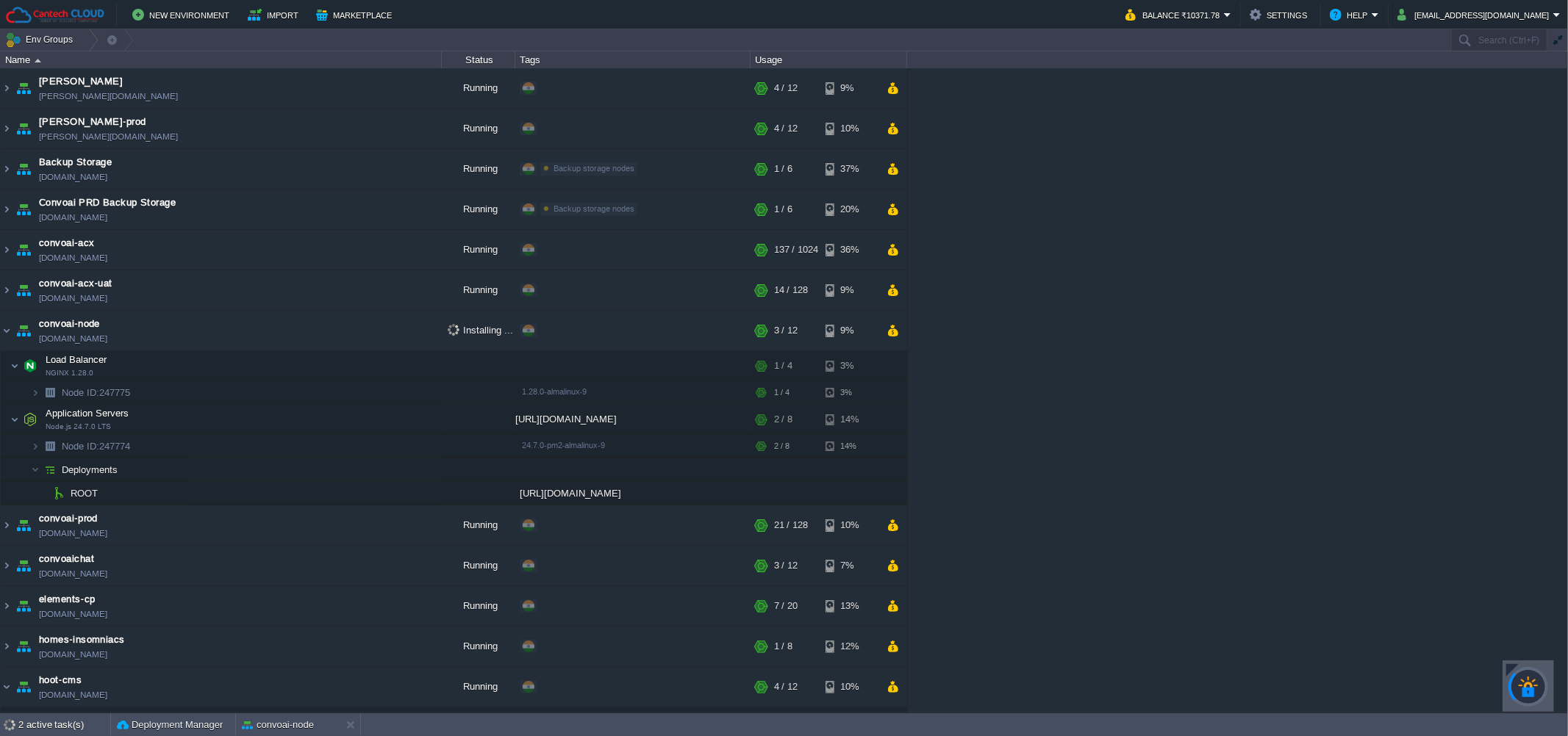
click at [1219, 353] on div "[PERSON_NAME] [PERSON_NAME][DOMAIN_NAME] Running + Add to Env Group RAM 28% CPU…" at bounding box center [784, 391] width 1568 height 645
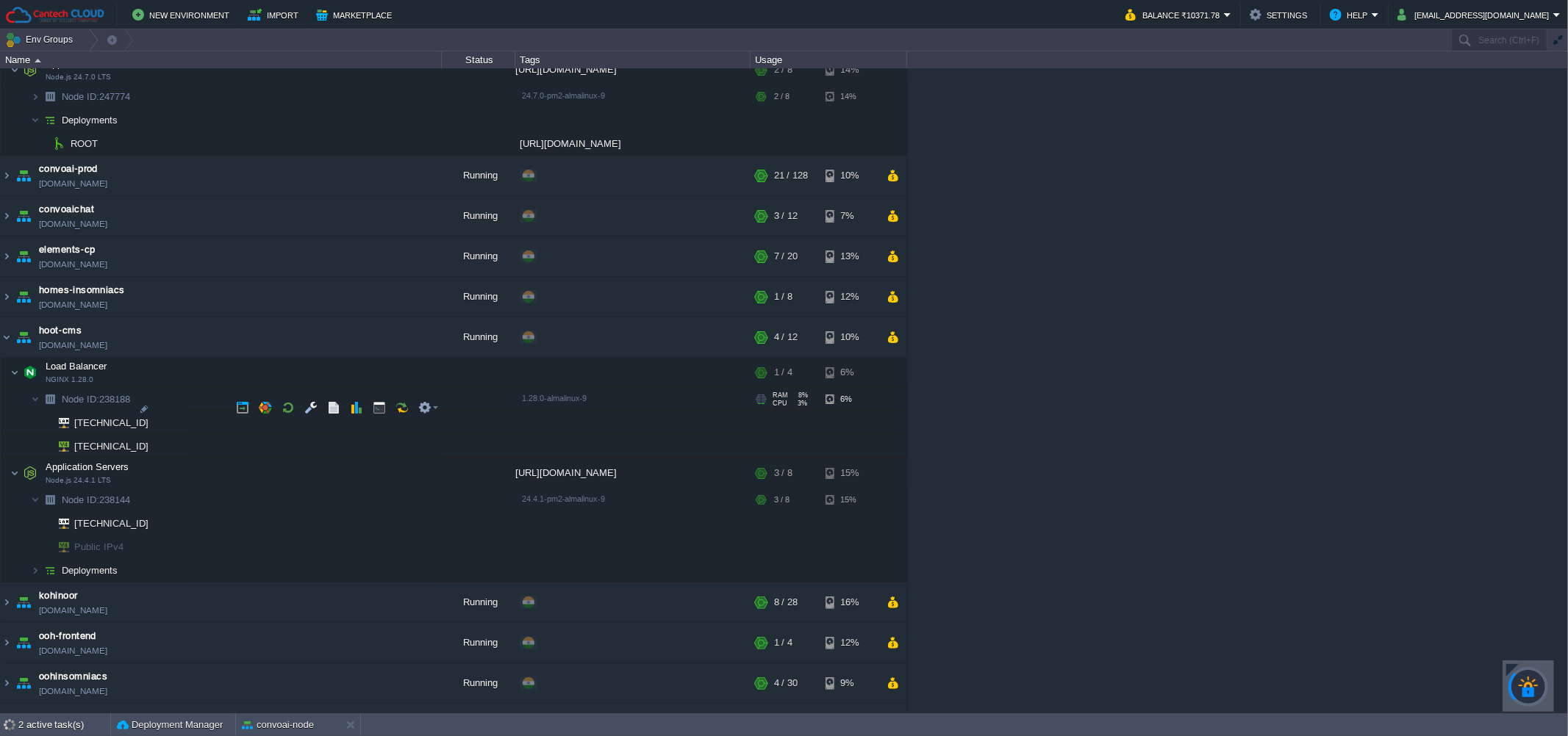
scroll to position [398, 0]
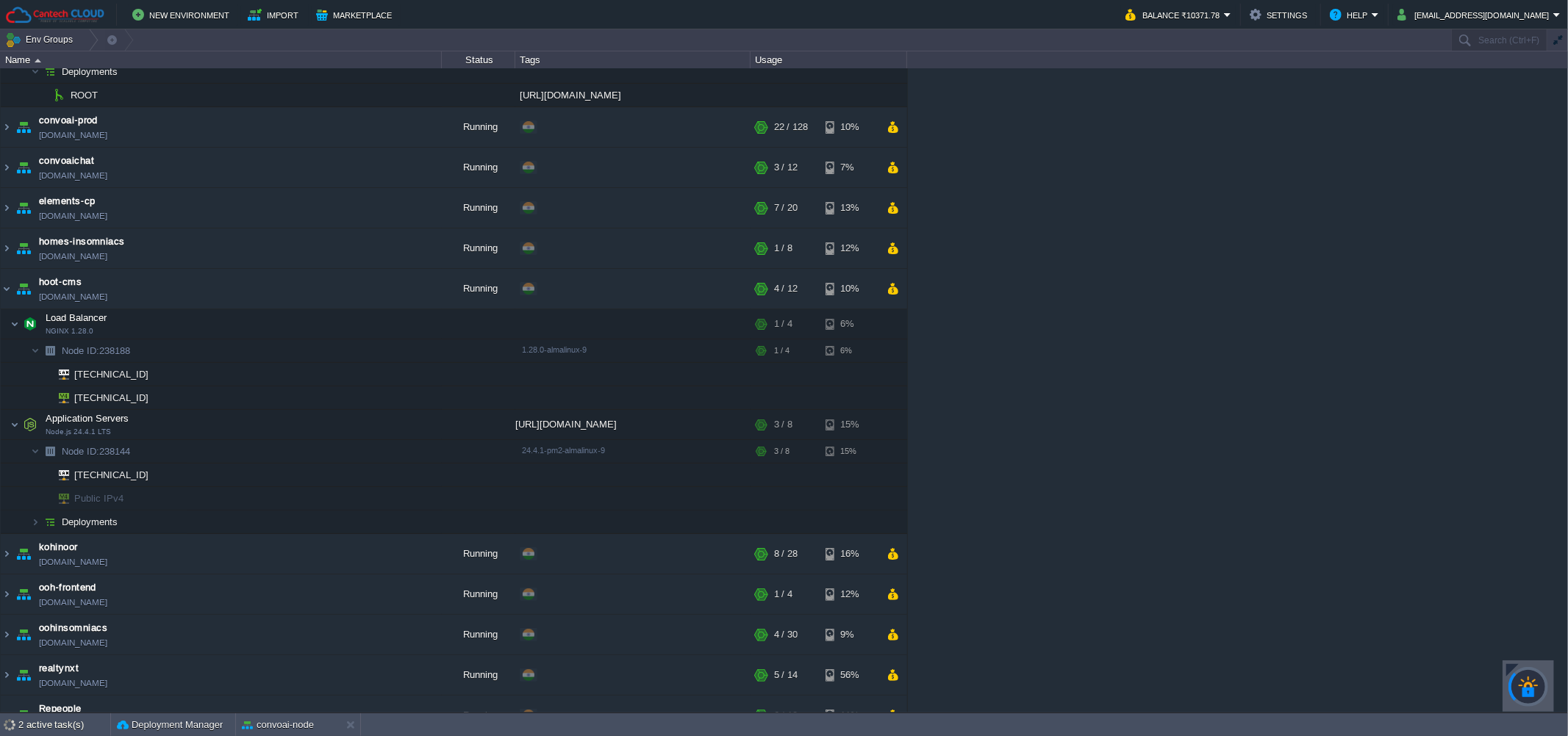
click at [1215, 224] on div "[PERSON_NAME] [PERSON_NAME][DOMAIN_NAME] Running + Add to Env Group RAM 28% CPU…" at bounding box center [784, 391] width 1568 height 645
click at [1505, 667] on div at bounding box center [1528, 686] width 52 height 52
click at [1521, 673] on div at bounding box center [1528, 687] width 55 height 55
click at [1493, 666] on div "[PERSON_NAME] [PERSON_NAME][DOMAIN_NAME] Running + Add to Env Group RAM 28% CPU…" at bounding box center [784, 391] width 1568 height 645
click at [1510, 670] on div at bounding box center [1513, 670] width 13 height 13
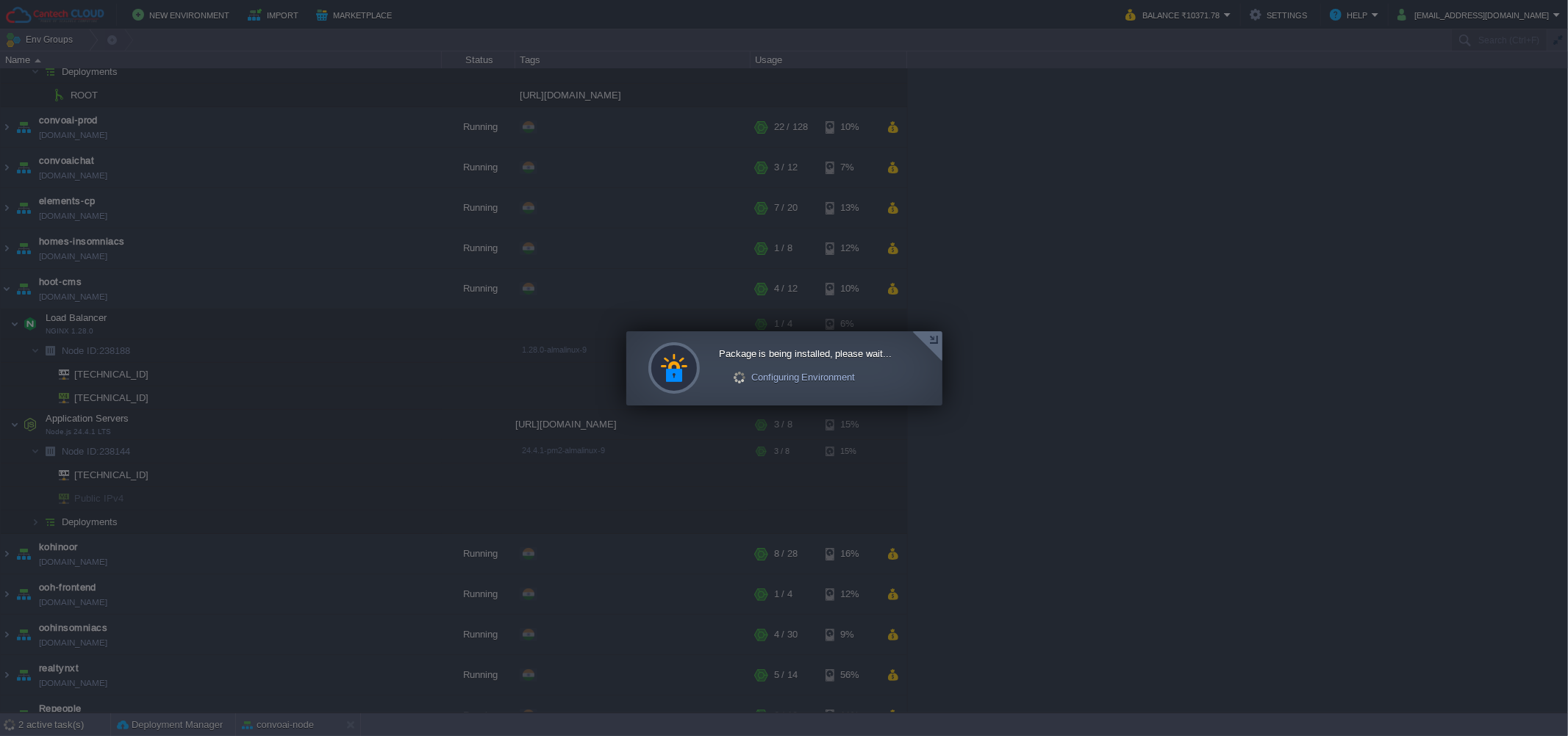
click at [935, 329] on div at bounding box center [784, 368] width 1568 height 737
click at [932, 333] on div at bounding box center [927, 346] width 30 height 30
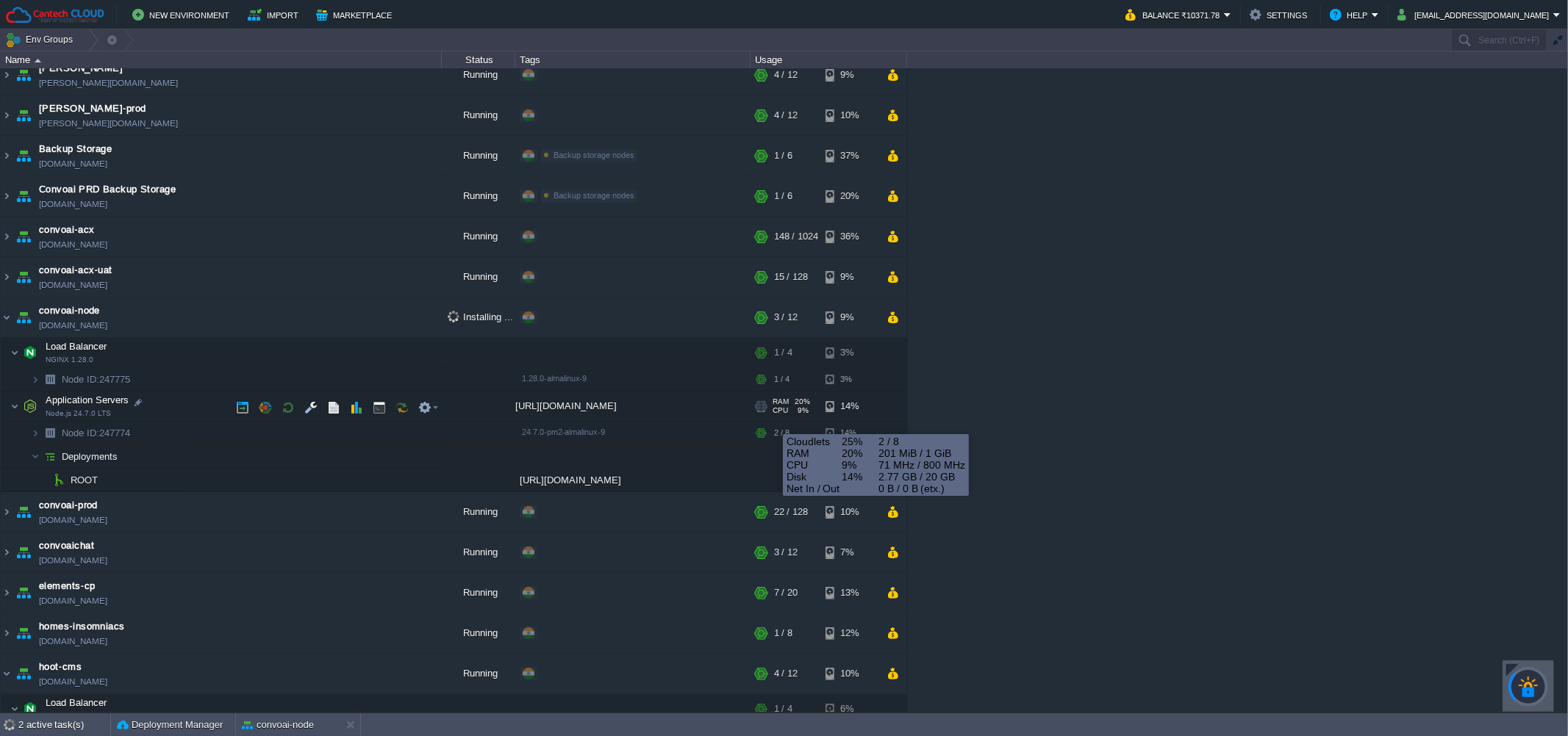
scroll to position [0, 0]
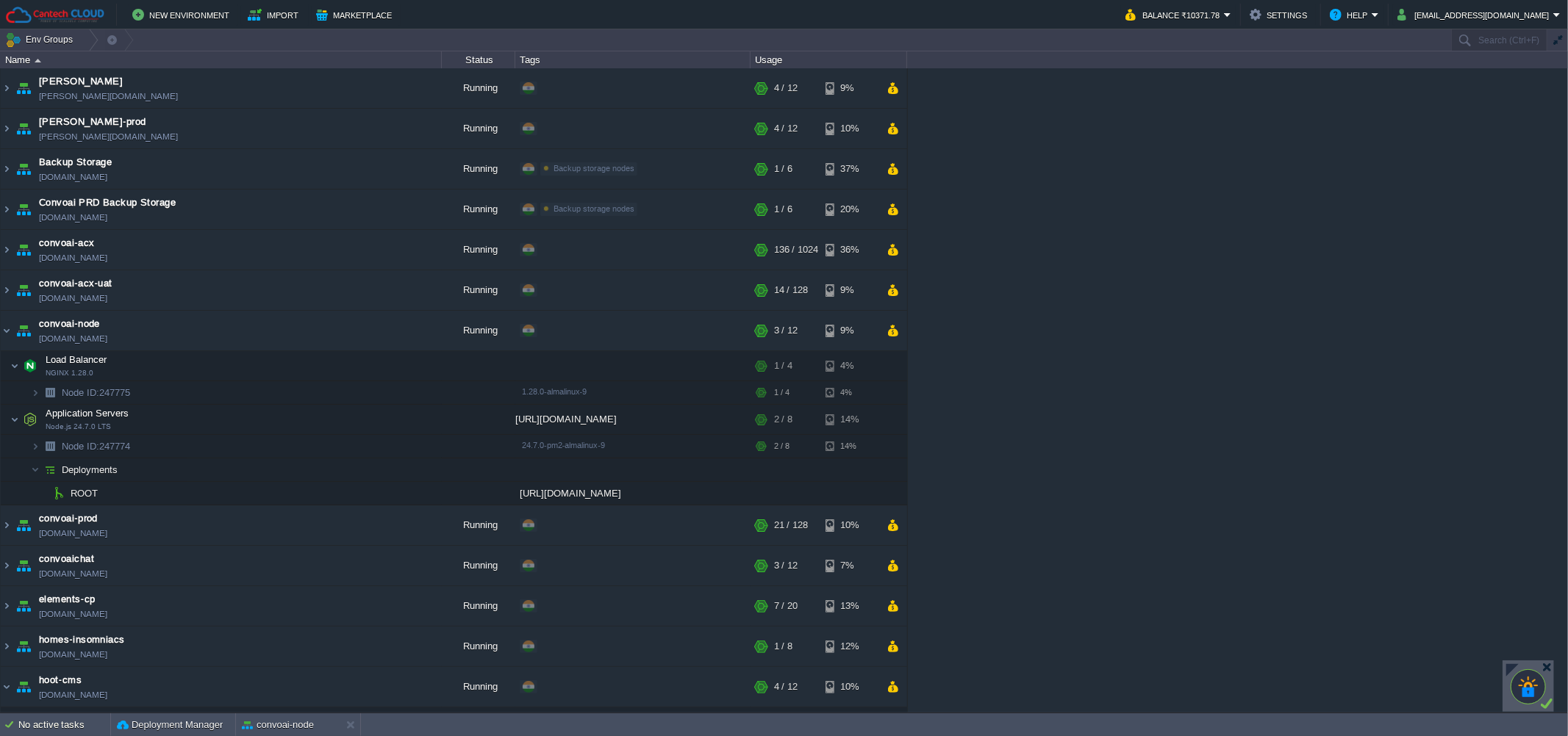
click at [1242, 321] on div "[PERSON_NAME] [PERSON_NAME][DOMAIN_NAME] Running + Add to Env Group RAM 28% CPU…" at bounding box center [784, 391] width 1568 height 645
